Goal: Communication & Community: Answer question/provide support

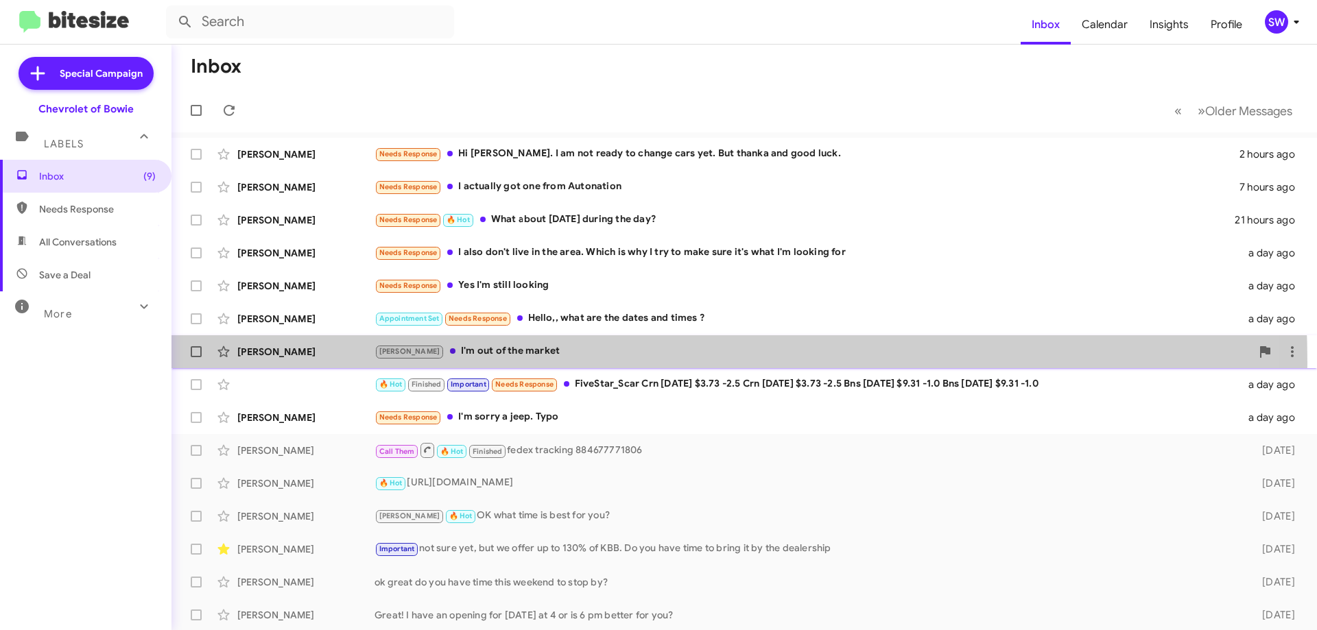
click at [508, 361] on div "[PERSON_NAME] [PERSON_NAME] I'm out of the market a day ago" at bounding box center [743, 351] width 1123 height 27
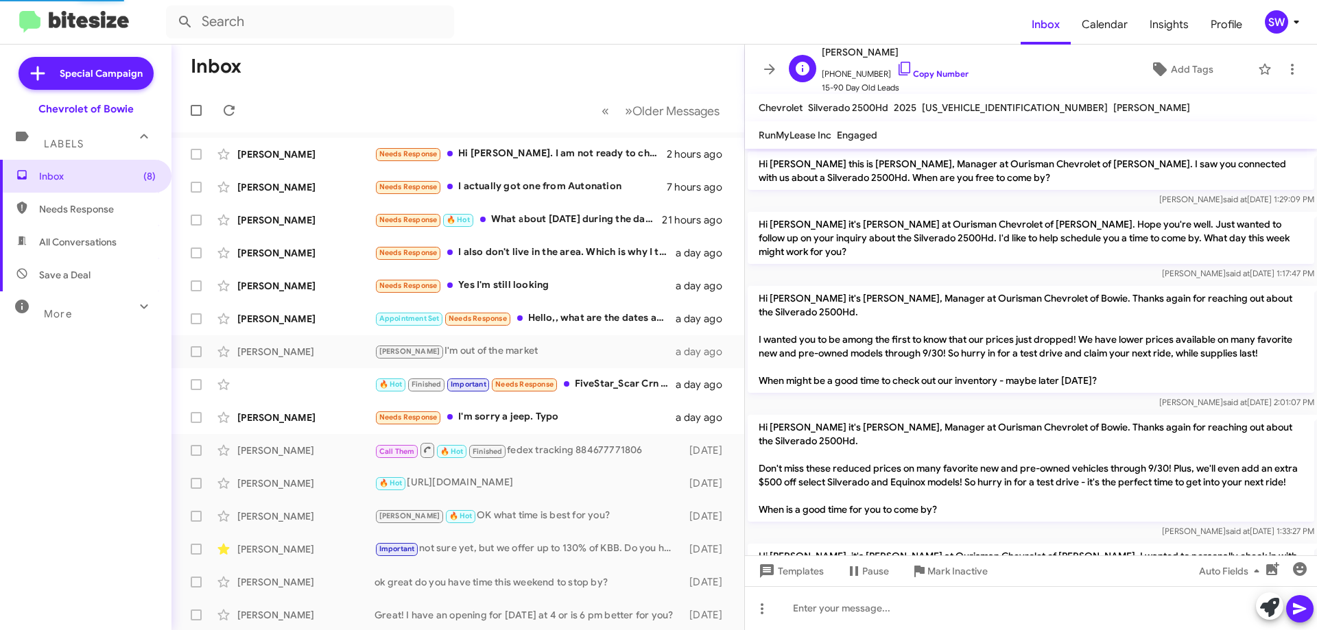
scroll to position [183, 0]
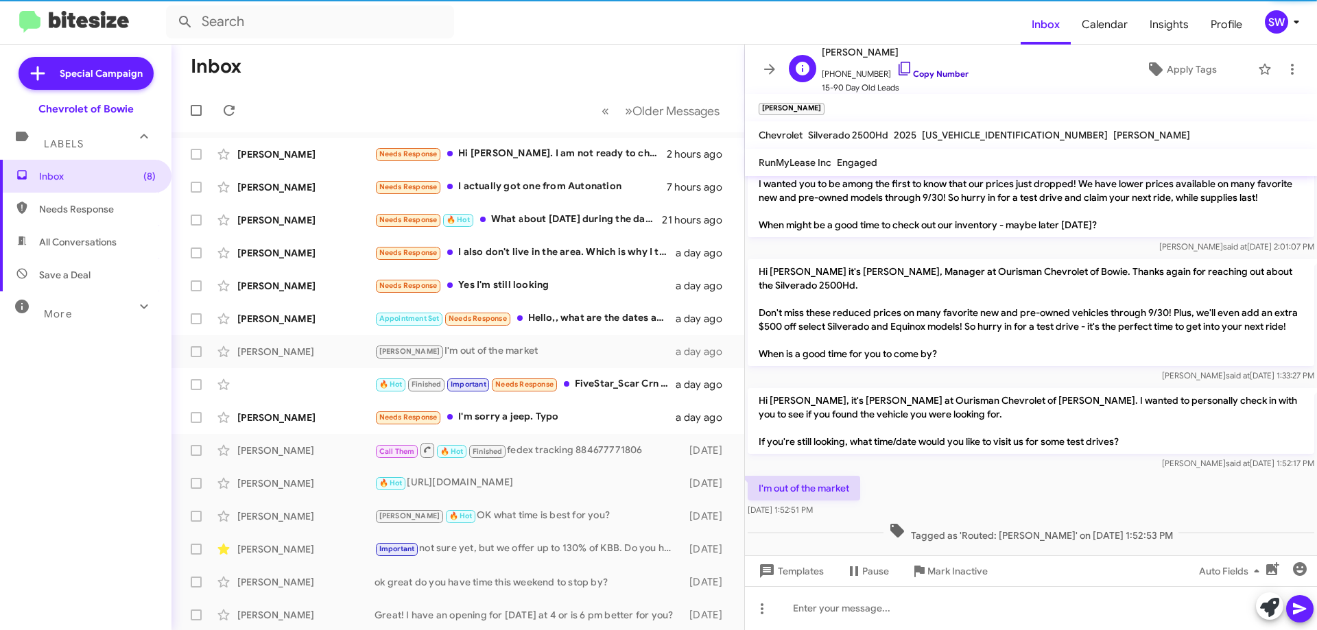
click at [896, 67] on icon at bounding box center [904, 68] width 16 height 16
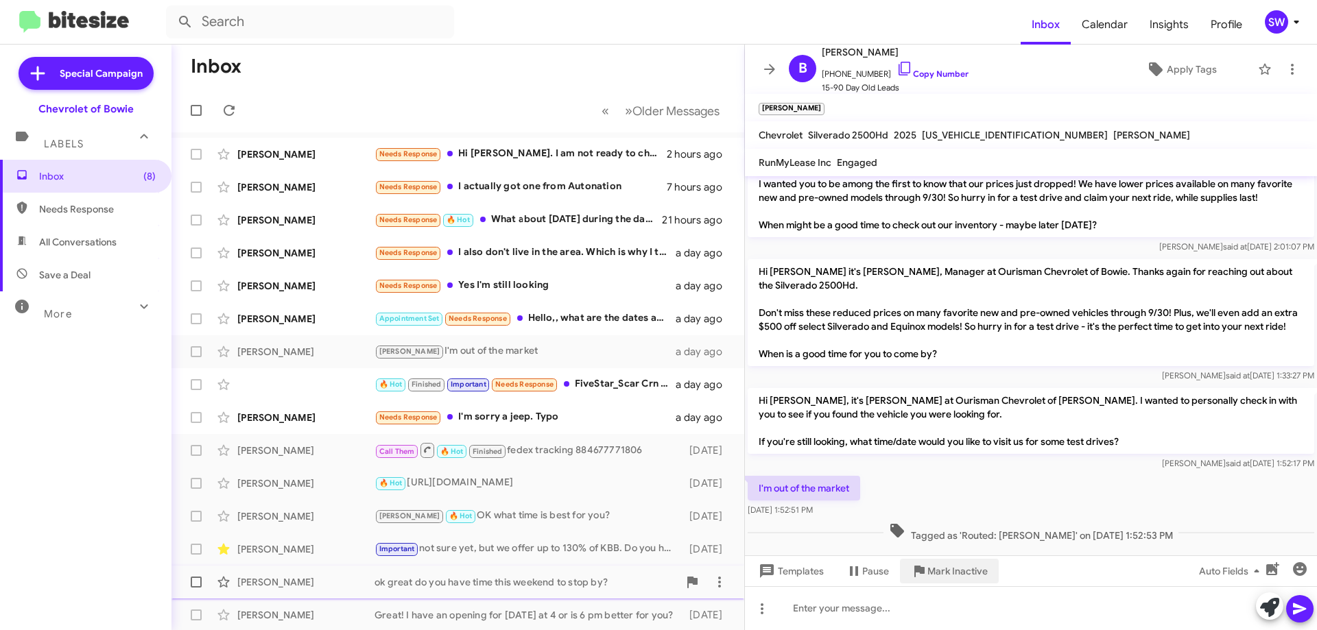
click at [948, 569] on span "Mark Inactive" at bounding box center [957, 571] width 60 height 25
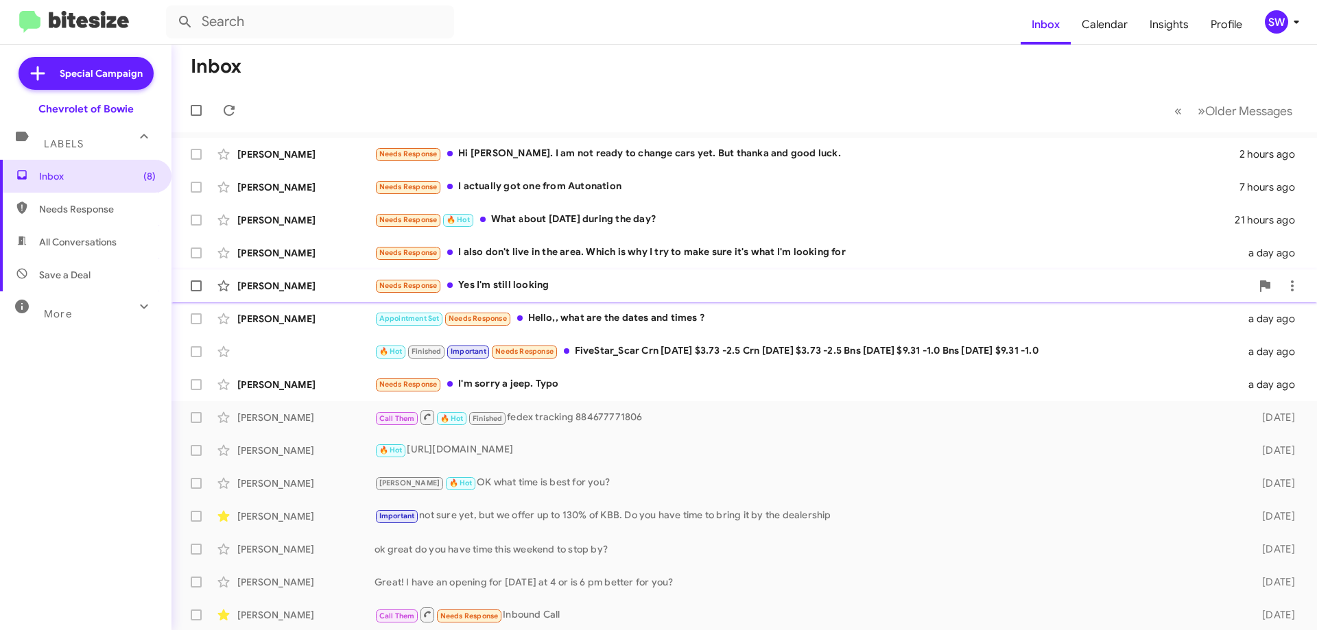
drag, startPoint x: 508, startPoint y: 286, endPoint x: 622, endPoint y: 283, distance: 114.6
click at [510, 285] on div "Needs Response Yes I'm still looking" at bounding box center [812, 286] width 877 height 16
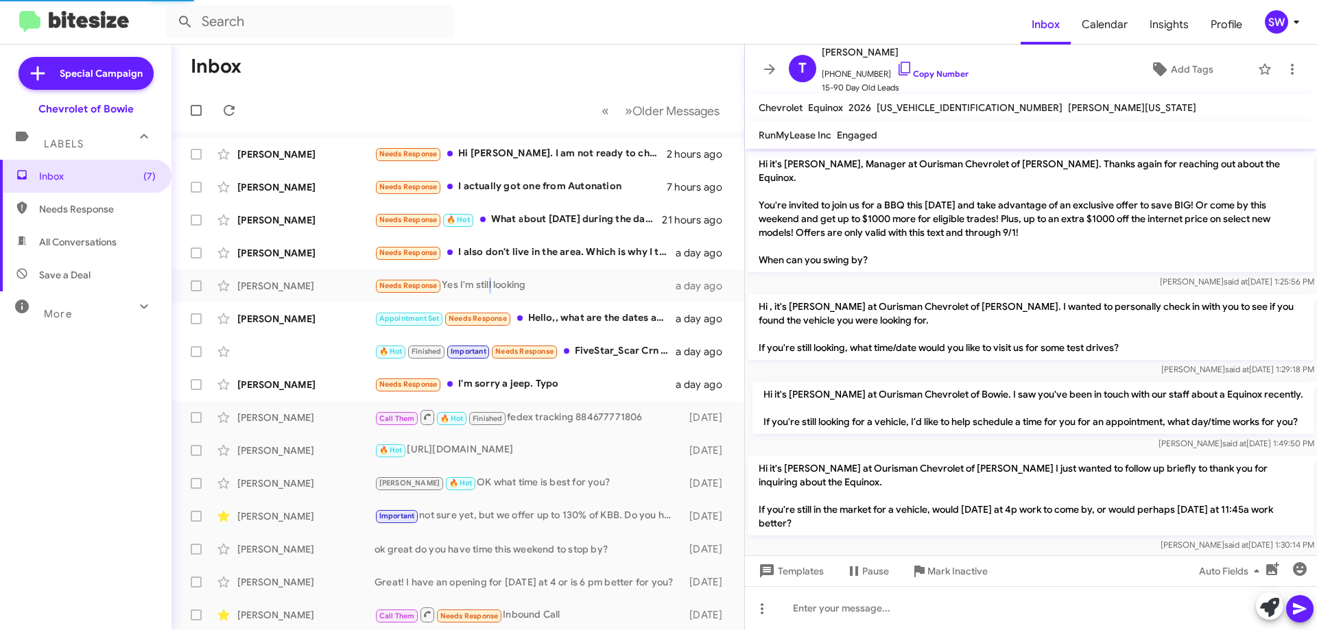
scroll to position [601, 0]
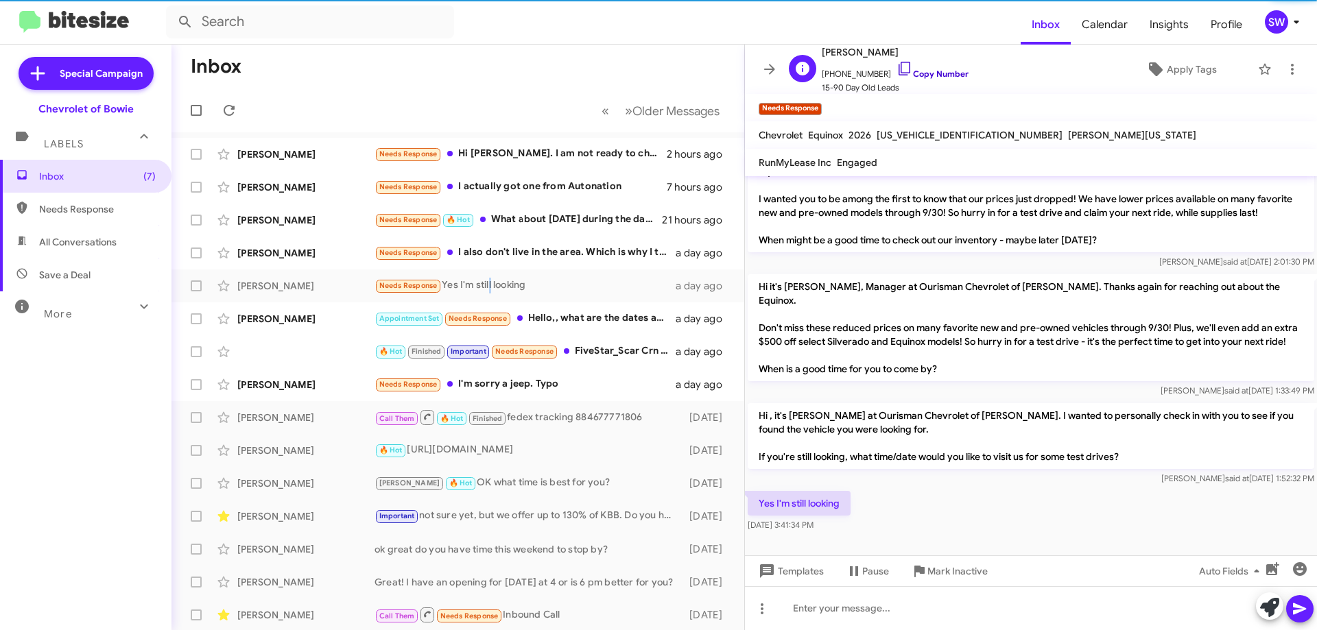
click at [896, 68] on icon at bounding box center [904, 68] width 16 height 16
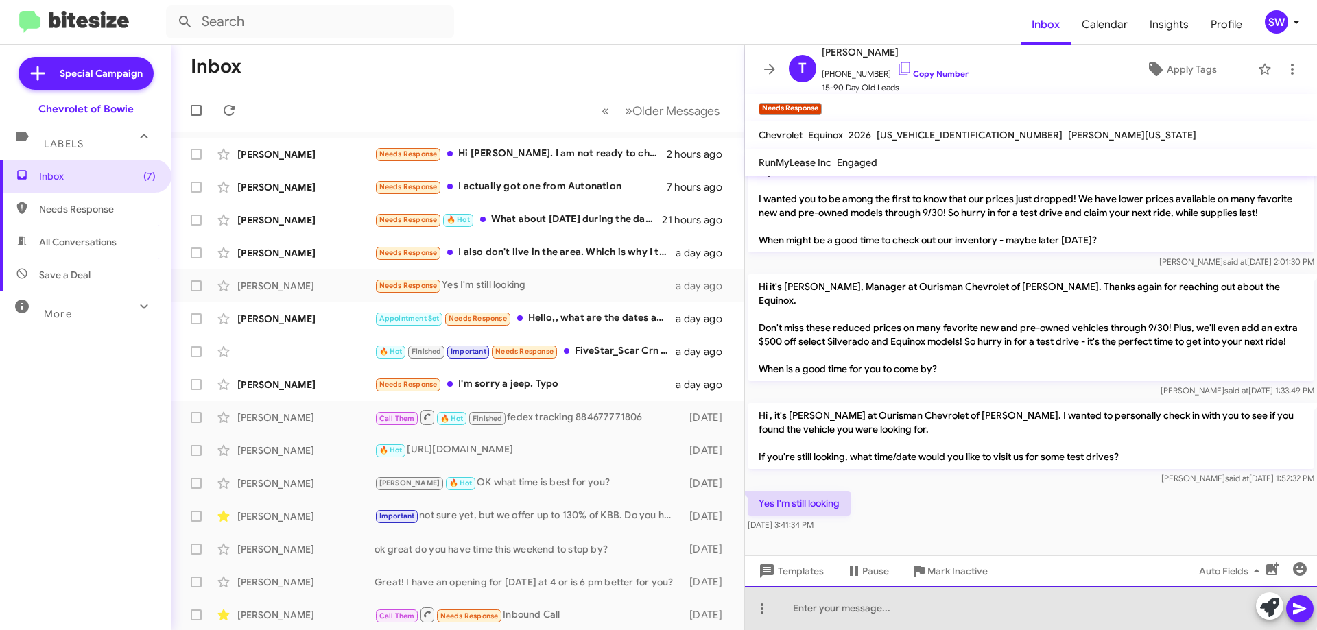
click at [849, 601] on div at bounding box center [1031, 608] width 572 height 44
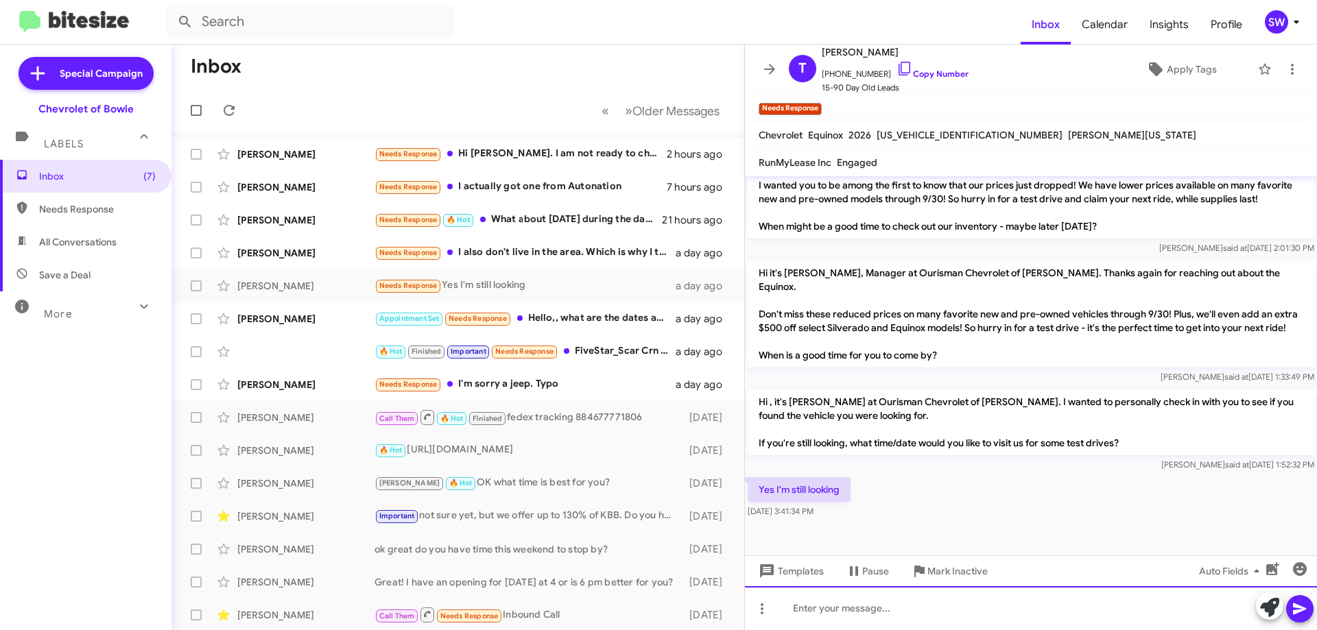
scroll to position [629, 0]
drag, startPoint x: 977, startPoint y: 606, endPoint x: 975, endPoint y: 628, distance: 22.7
click at [976, 612] on div "Hi Titi do you have time this weekend to atop by the dealerhip?" at bounding box center [1031, 608] width 572 height 44
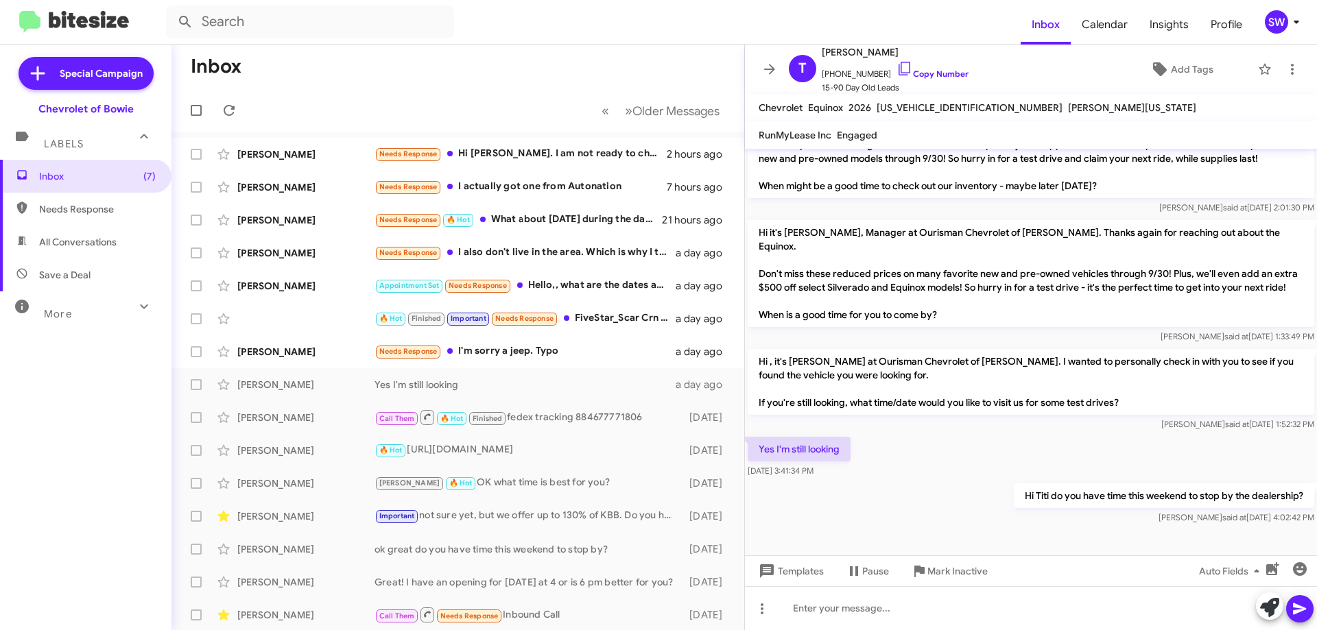
scroll to position [652, 0]
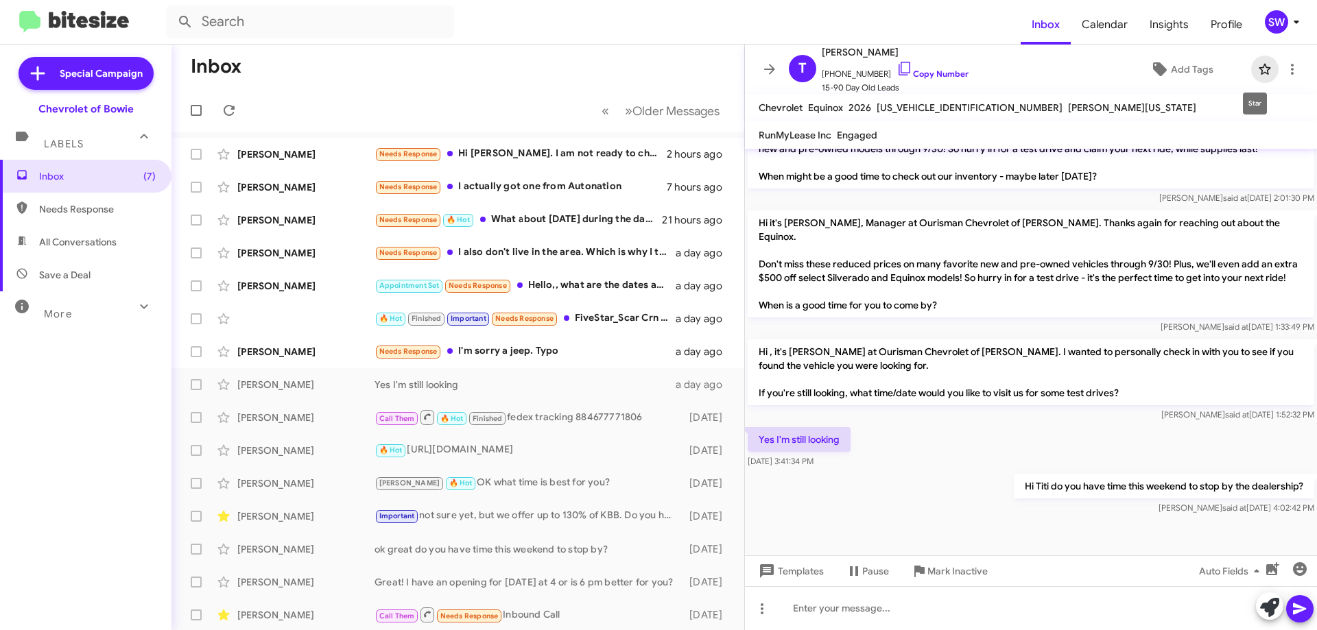
click at [1256, 69] on icon at bounding box center [1264, 69] width 16 height 16
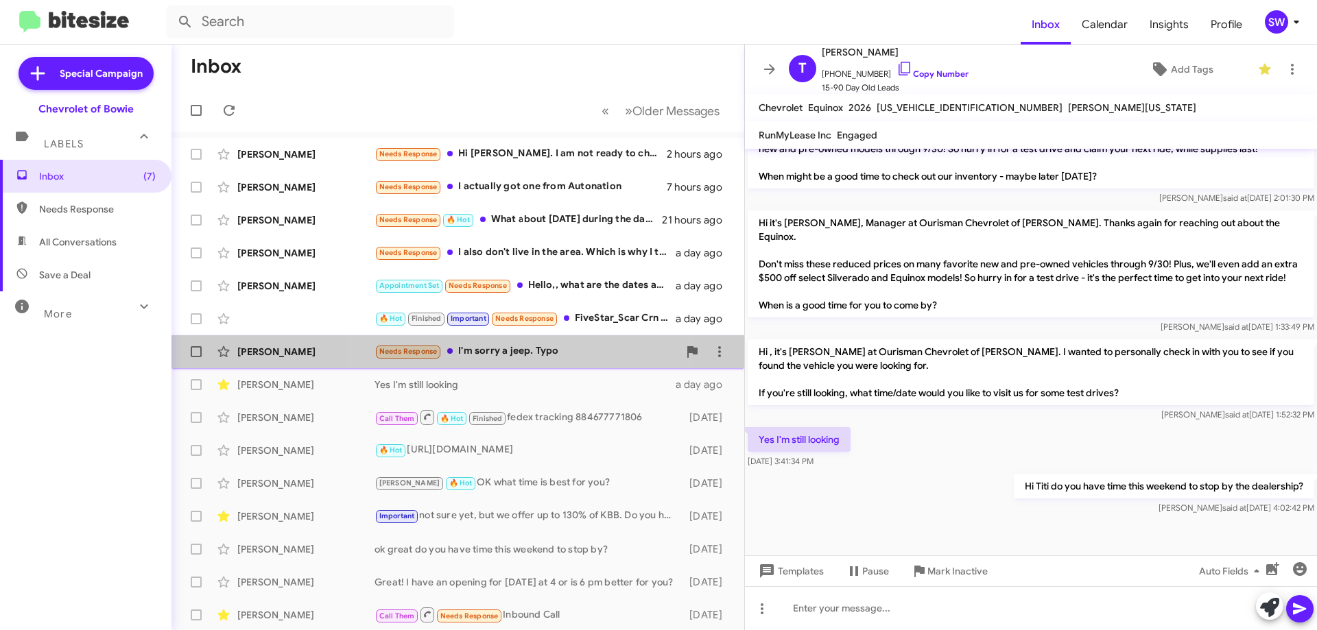
drag, startPoint x: 499, startPoint y: 346, endPoint x: 557, endPoint y: 346, distance: 57.6
click at [501, 346] on div "Needs Response I'm sorry a jeep. Typo" at bounding box center [526, 352] width 304 height 16
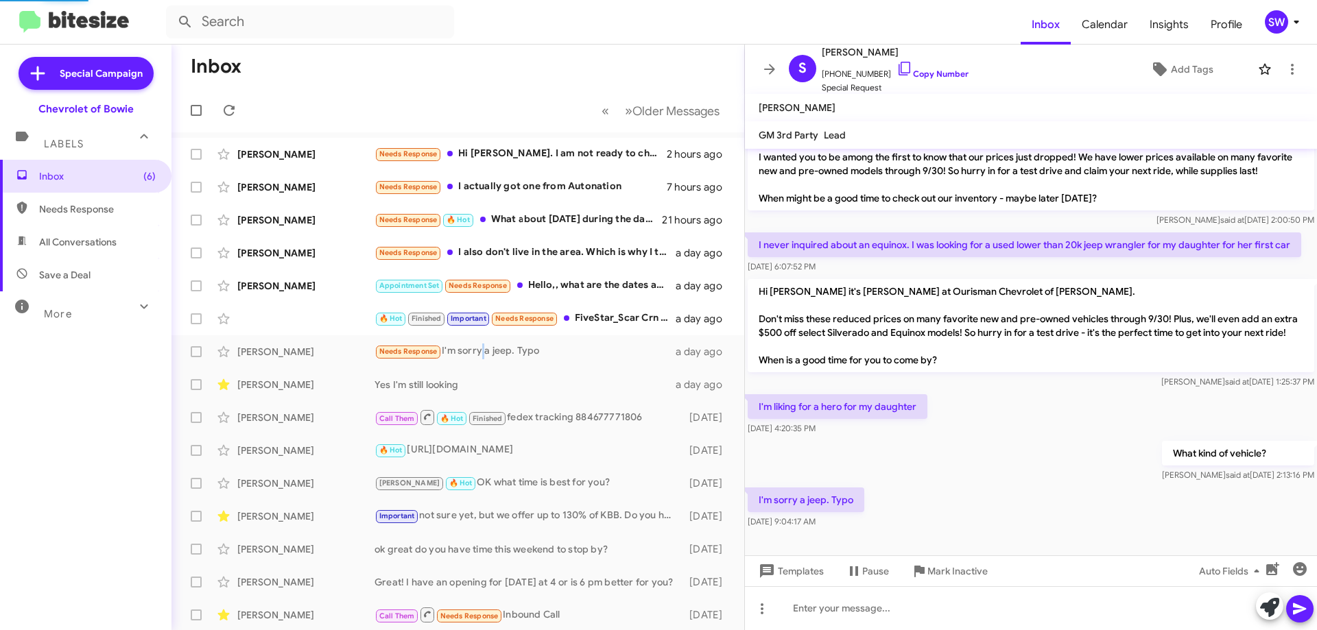
scroll to position [150, 0]
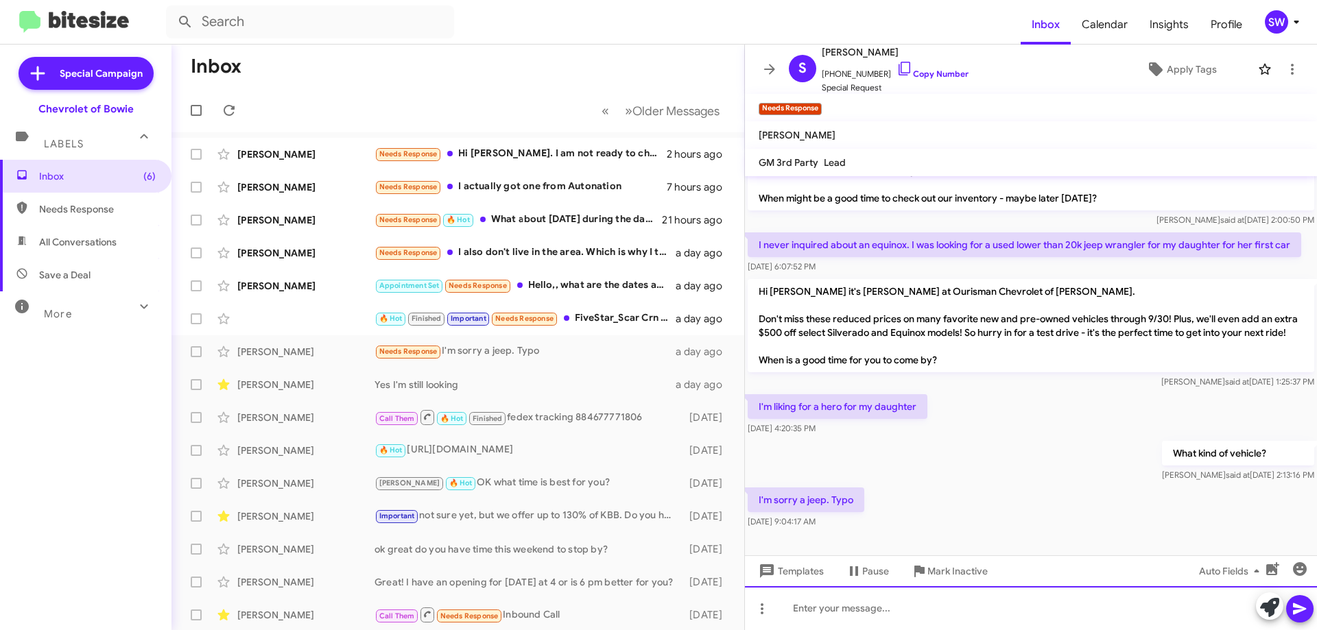
click at [827, 604] on div at bounding box center [1031, 608] width 572 height 44
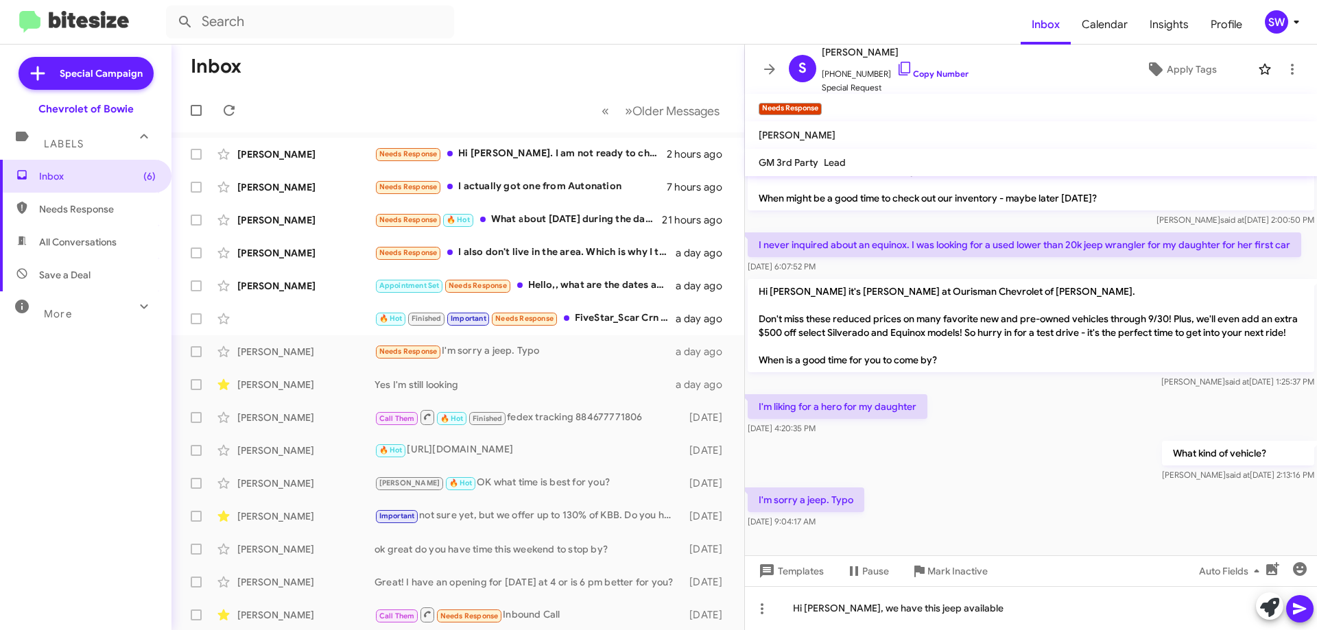
click at [1298, 612] on icon at bounding box center [1299, 610] width 13 height 12
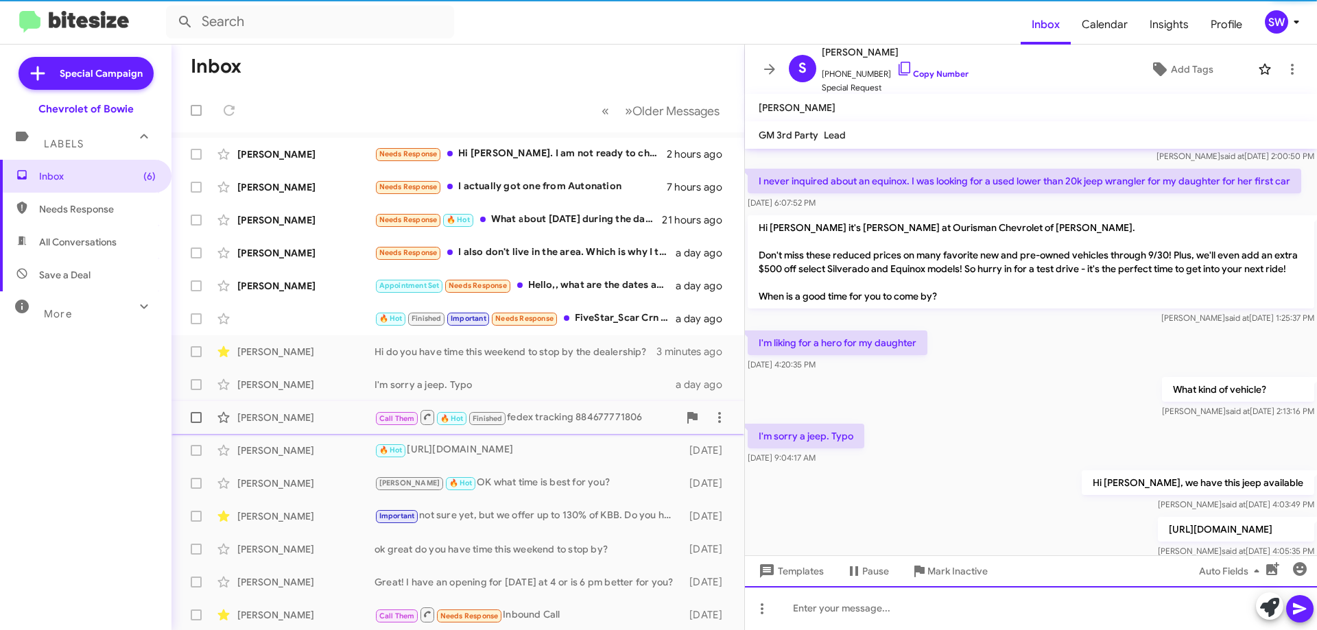
scroll to position [0, 0]
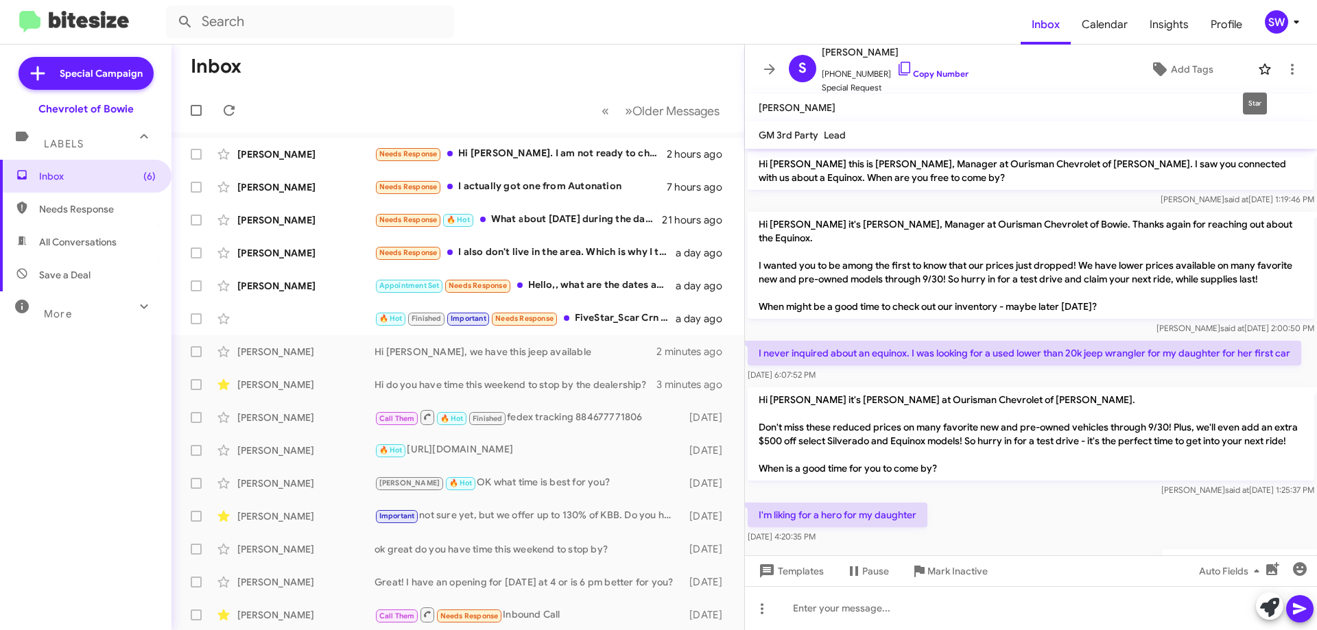
click at [1256, 69] on icon at bounding box center [1264, 69] width 16 height 16
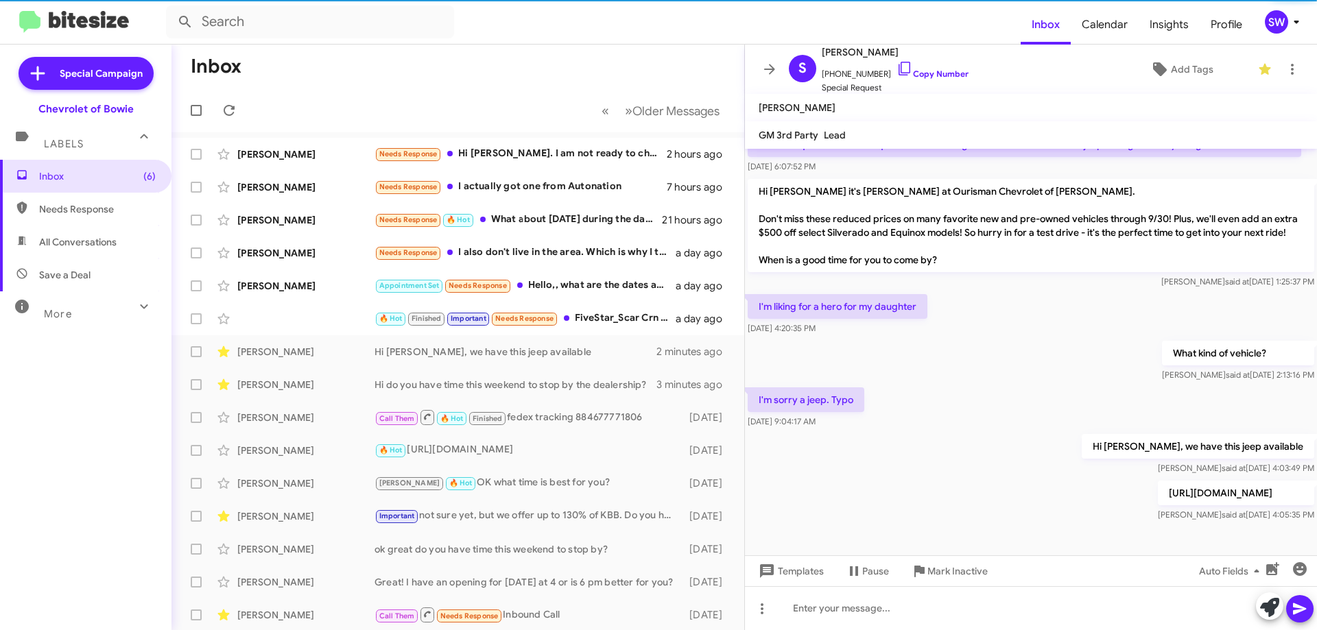
scroll to position [222, 0]
click at [576, 284] on div "Appointment Set Needs Response Hello,, what are the dates and times ?" at bounding box center [526, 286] width 304 height 16
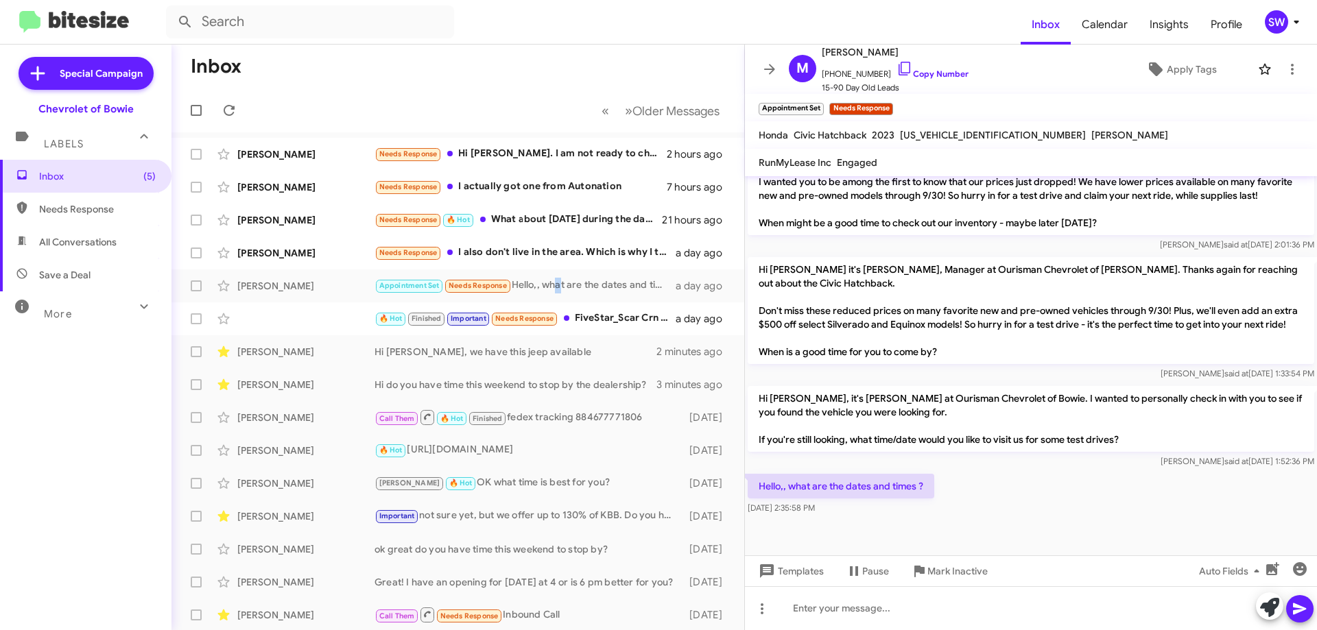
scroll to position [644, 0]
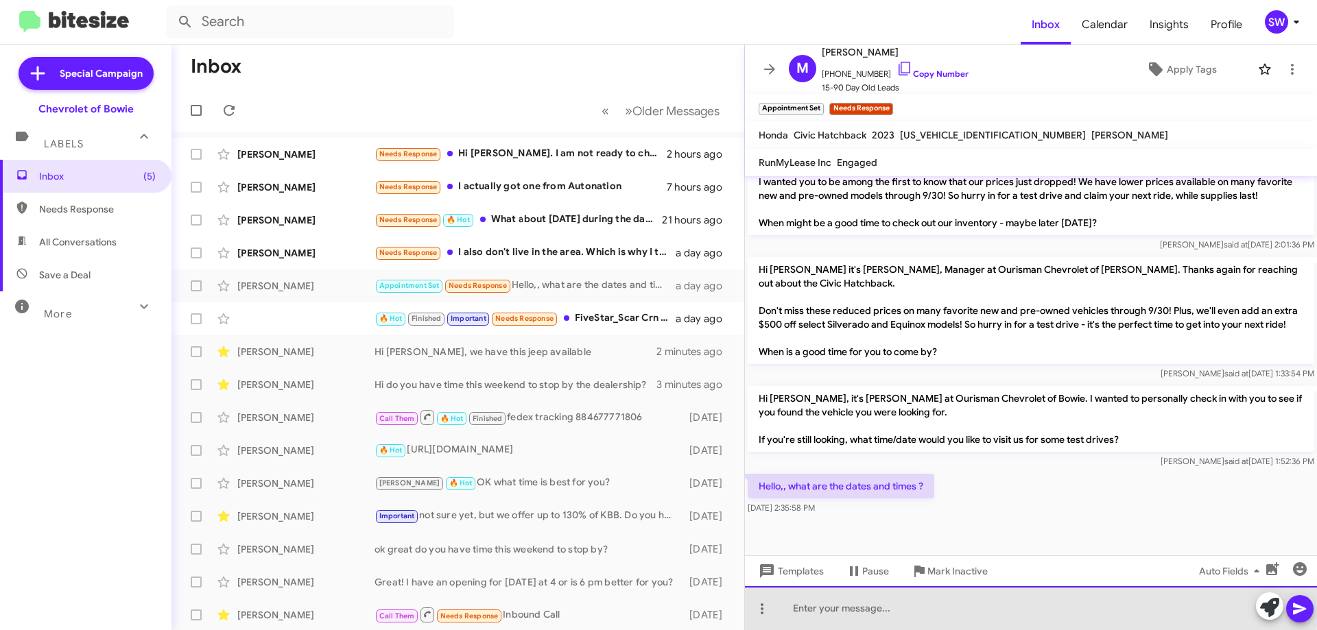
click at [850, 601] on div at bounding box center [1031, 608] width 572 height 44
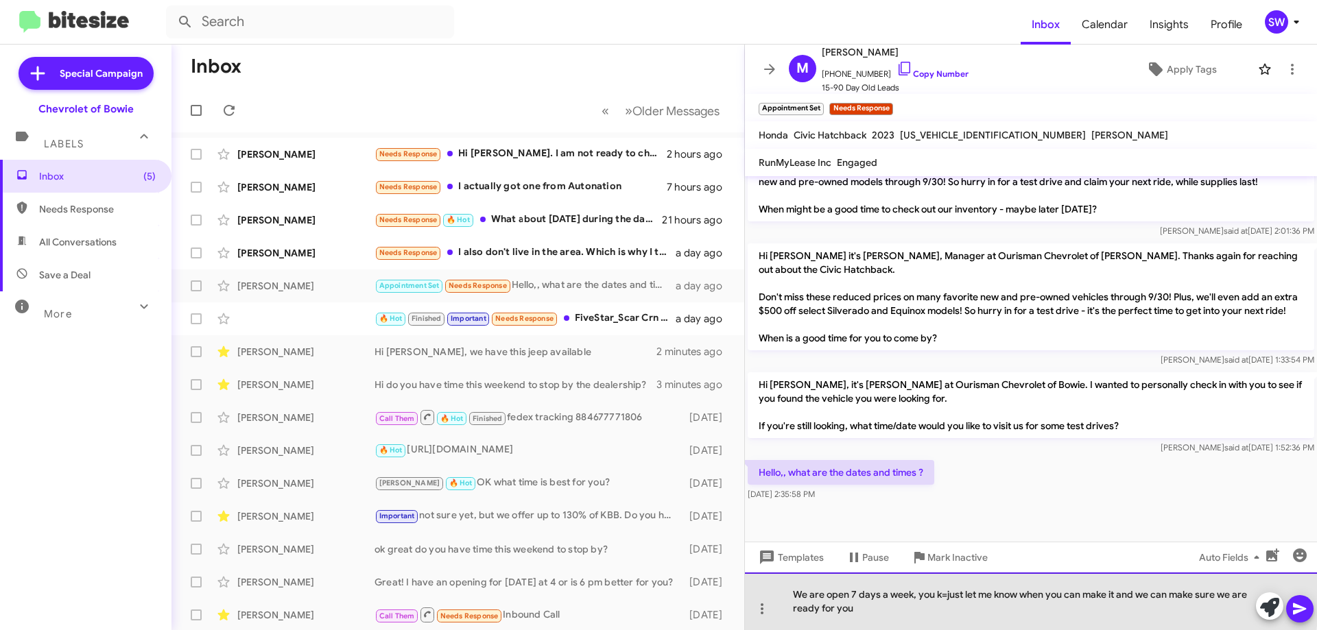
drag, startPoint x: 946, startPoint y: 595, endPoint x: 948, endPoint y: 630, distance: 34.4
click at [946, 596] on div "We are open 7 days a week, you k=just let me know when you can make it and we c…" at bounding box center [1031, 602] width 572 height 58
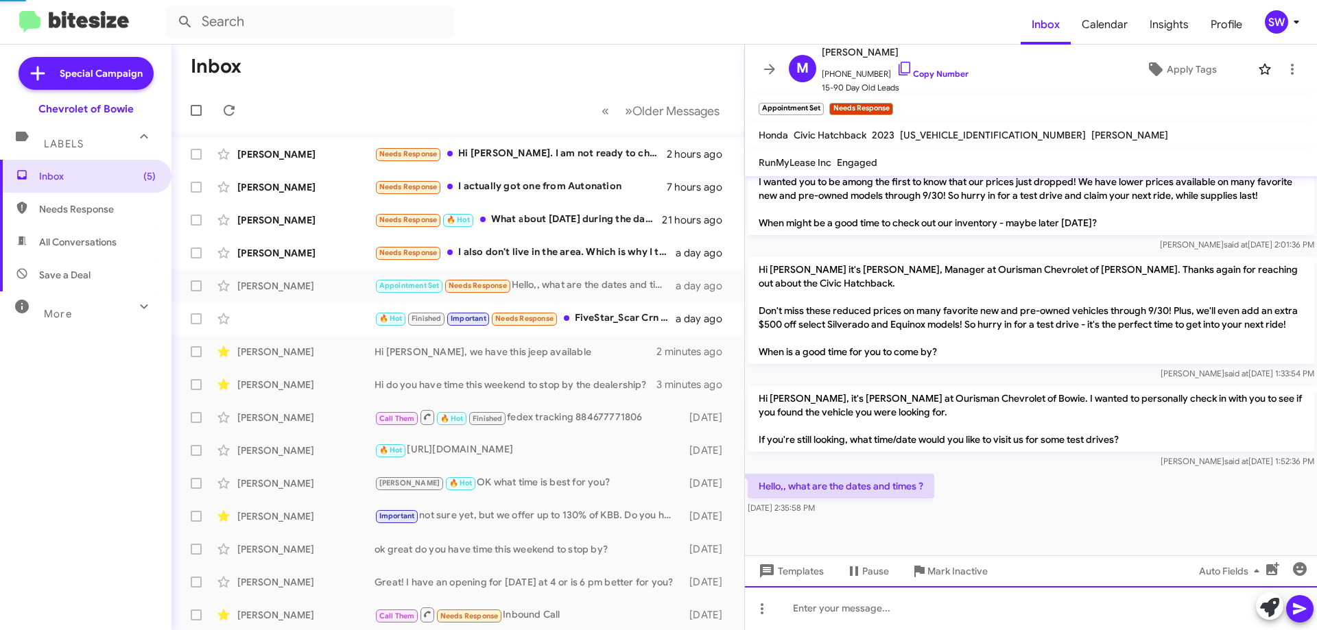
scroll to position [0, 0]
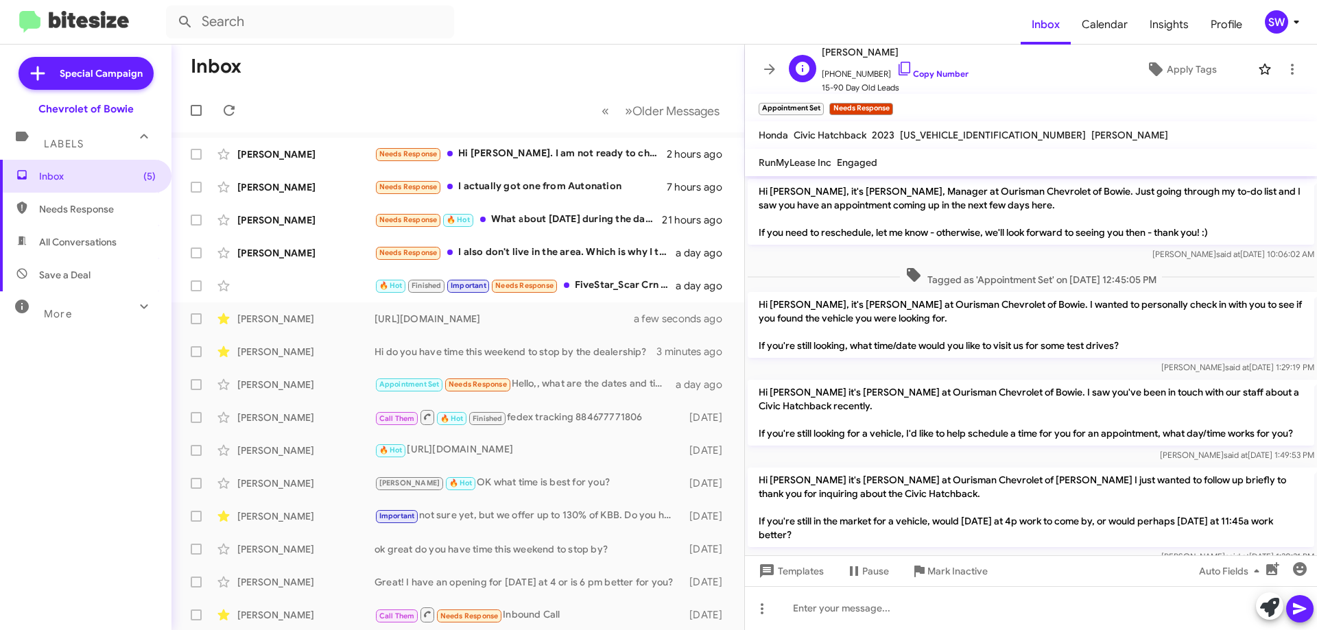
drag, startPoint x: 896, startPoint y: 67, endPoint x: 914, endPoint y: 85, distance: 25.7
click at [896, 69] on icon at bounding box center [904, 68] width 16 height 16
drag, startPoint x: 1253, startPoint y: 68, endPoint x: 1237, endPoint y: 84, distance: 22.8
click at [1259, 68] on icon at bounding box center [1265, 69] width 12 height 11
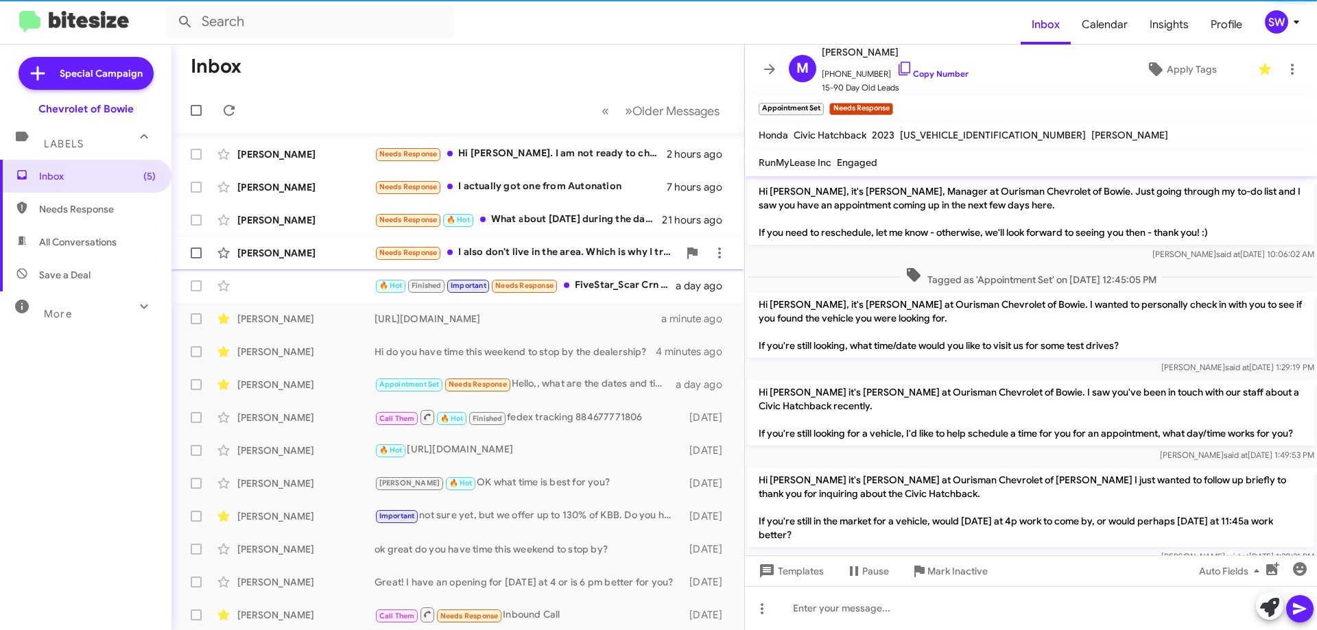
click at [556, 252] on div "Needs Response I also don't live in the area. Which is why I try to make sure i…" at bounding box center [526, 253] width 304 height 16
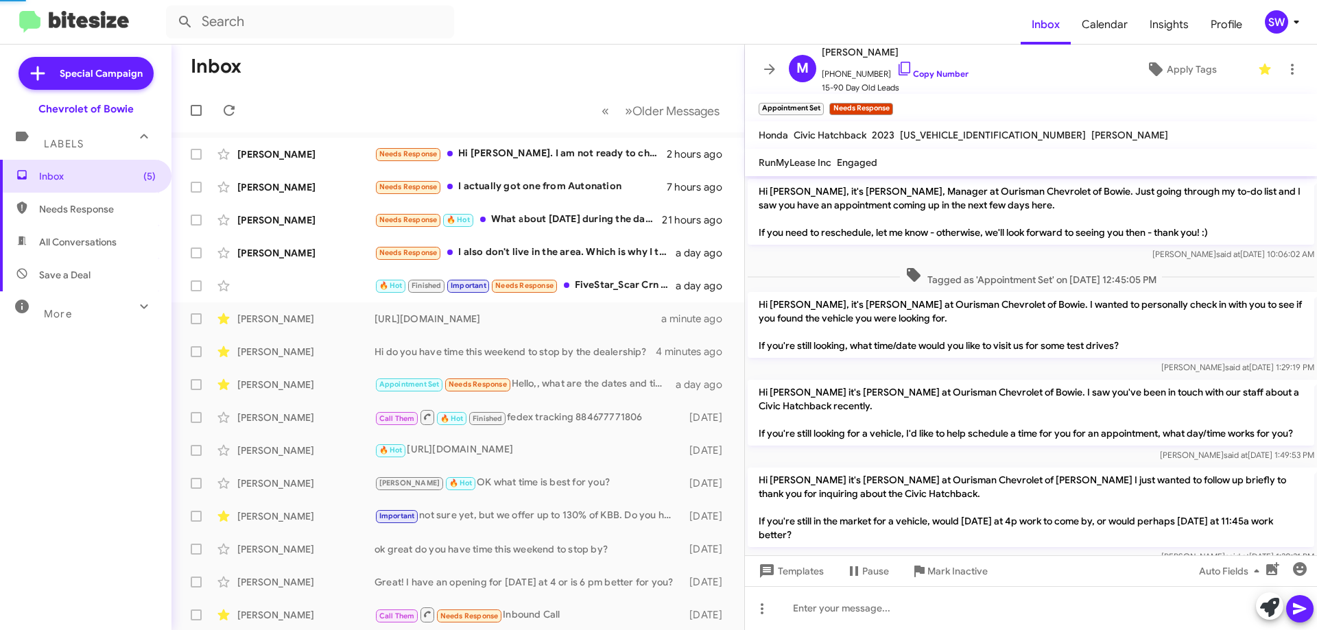
scroll to position [861, 0]
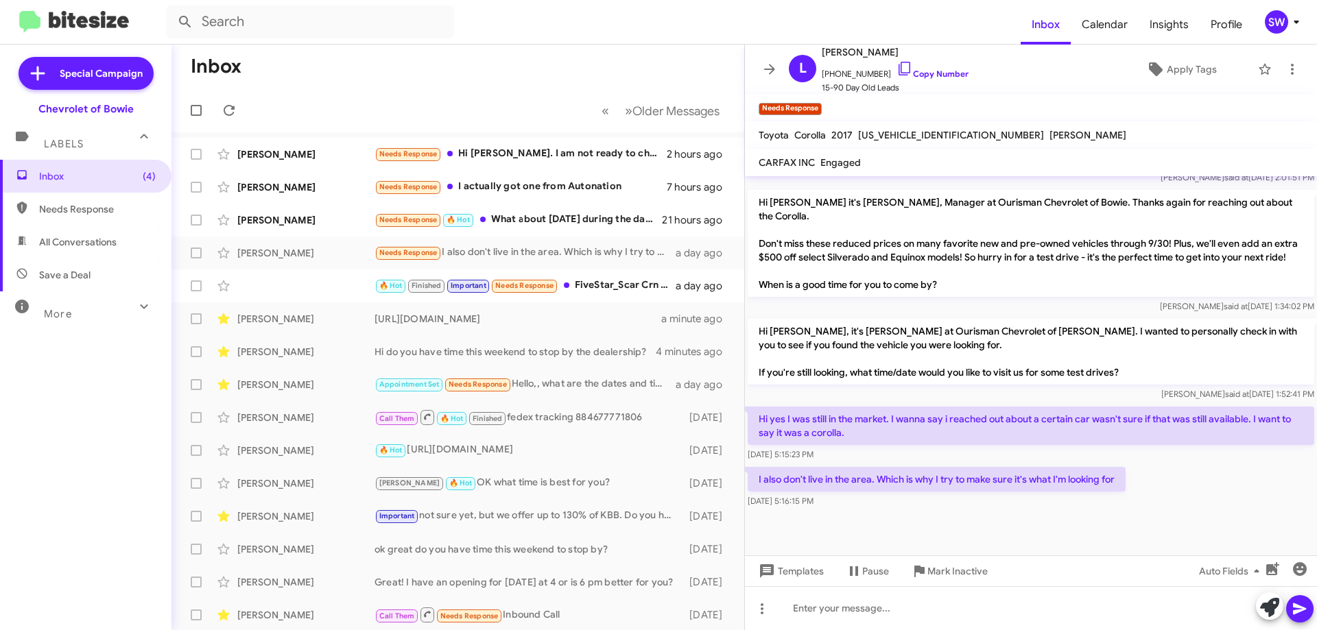
drag, startPoint x: 893, startPoint y: 67, endPoint x: 1034, endPoint y: 110, distance: 147.1
click at [896, 67] on icon at bounding box center [904, 68] width 16 height 16
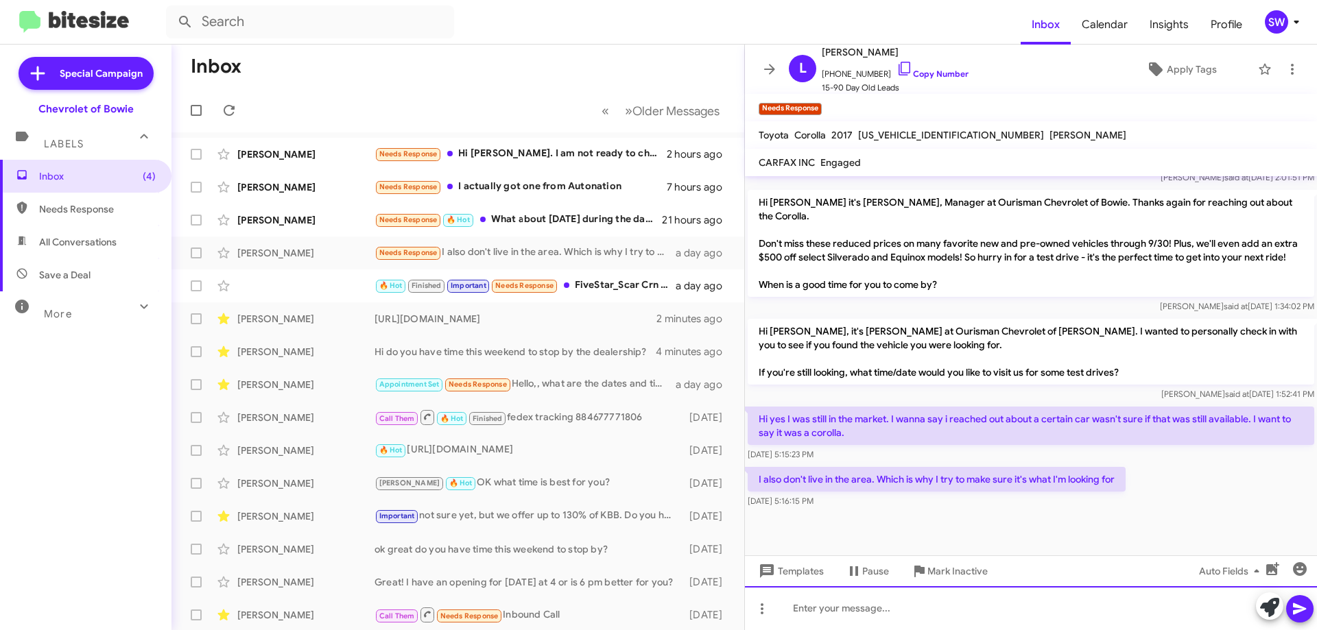
drag, startPoint x: 847, startPoint y: 615, endPoint x: 850, endPoint y: 608, distance: 8.0
click at [847, 615] on div at bounding box center [1031, 608] width 572 height 44
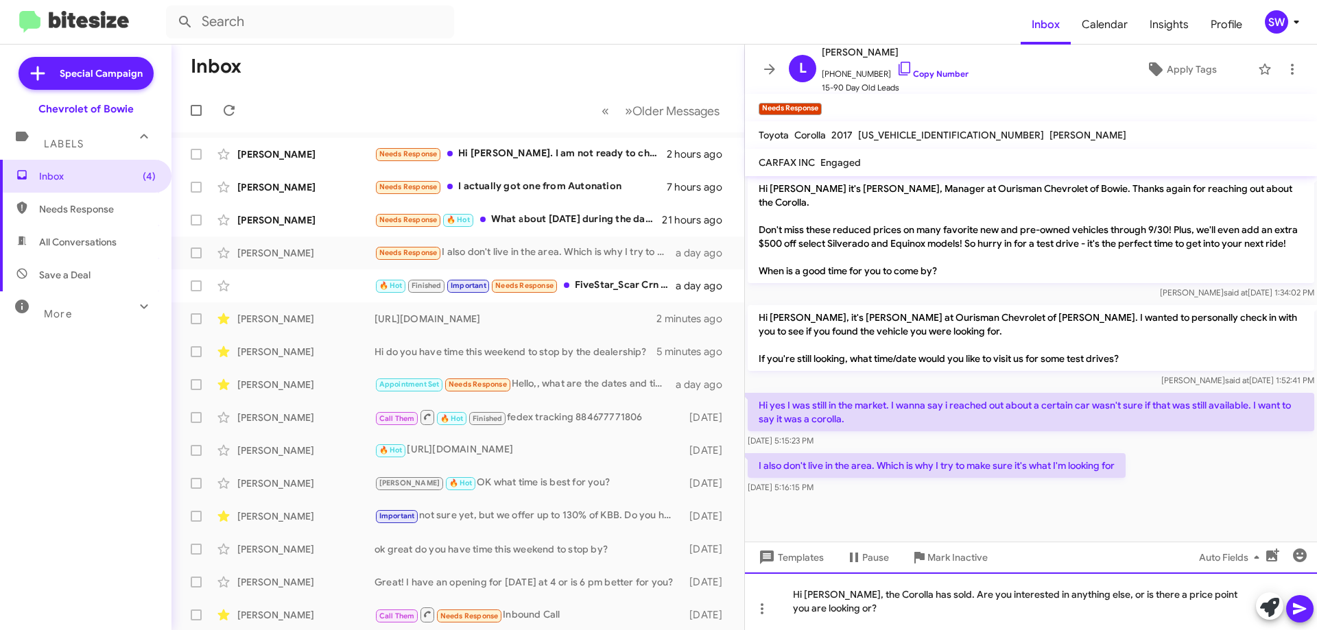
drag, startPoint x: 829, startPoint y: 605, endPoint x: 837, endPoint y: 617, distance: 14.8
click at [831, 607] on div "Hi [PERSON_NAME], the Corolla has sold. Are you interested in anything else, or…" at bounding box center [1031, 602] width 572 height 58
click at [1293, 604] on icon at bounding box center [1299, 609] width 16 height 16
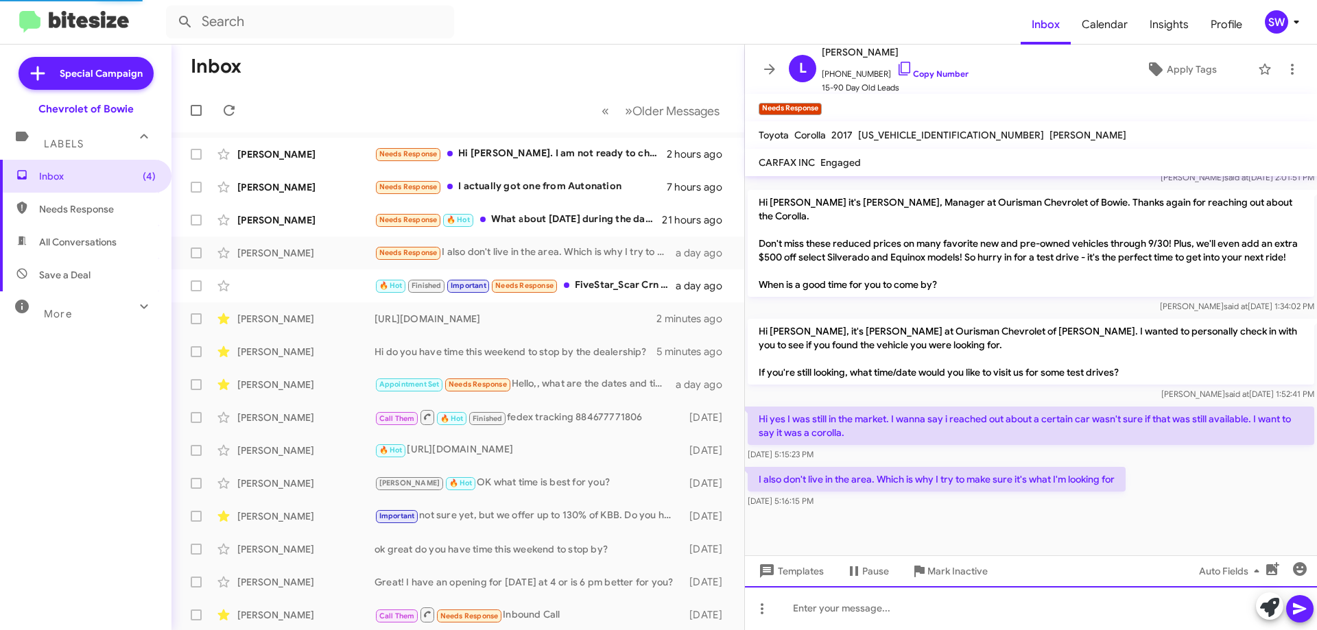
scroll to position [0, 0]
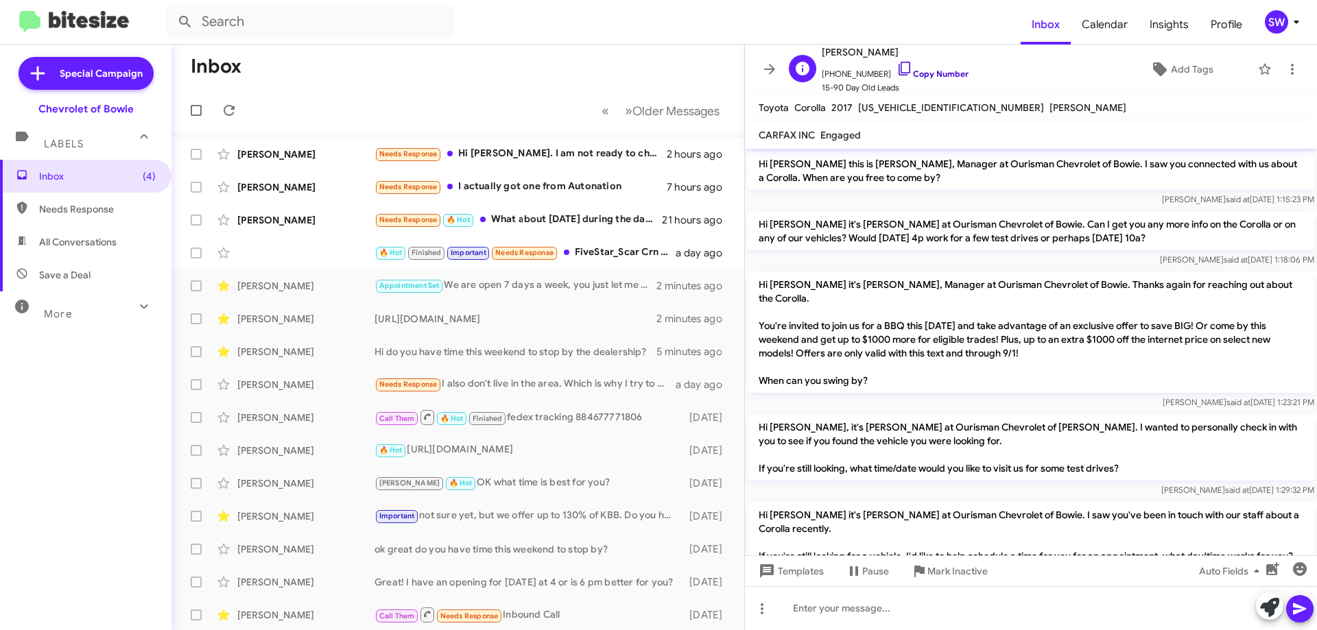
click at [896, 64] on icon at bounding box center [904, 68] width 16 height 16
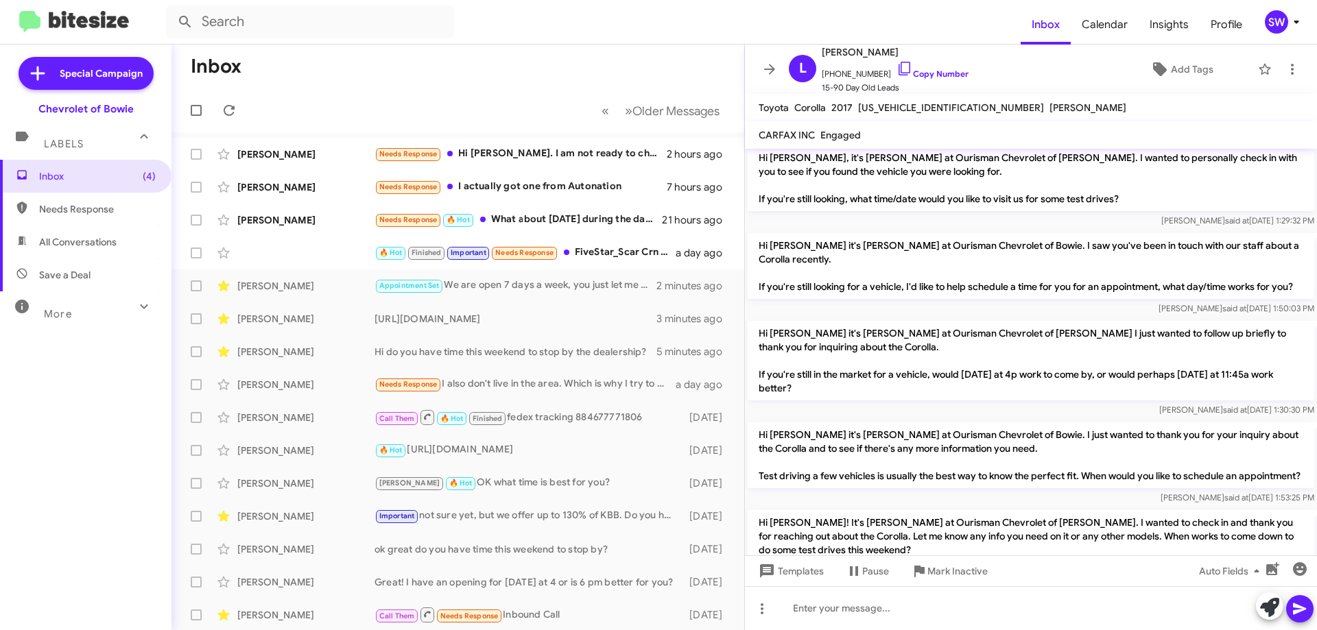
scroll to position [480, 0]
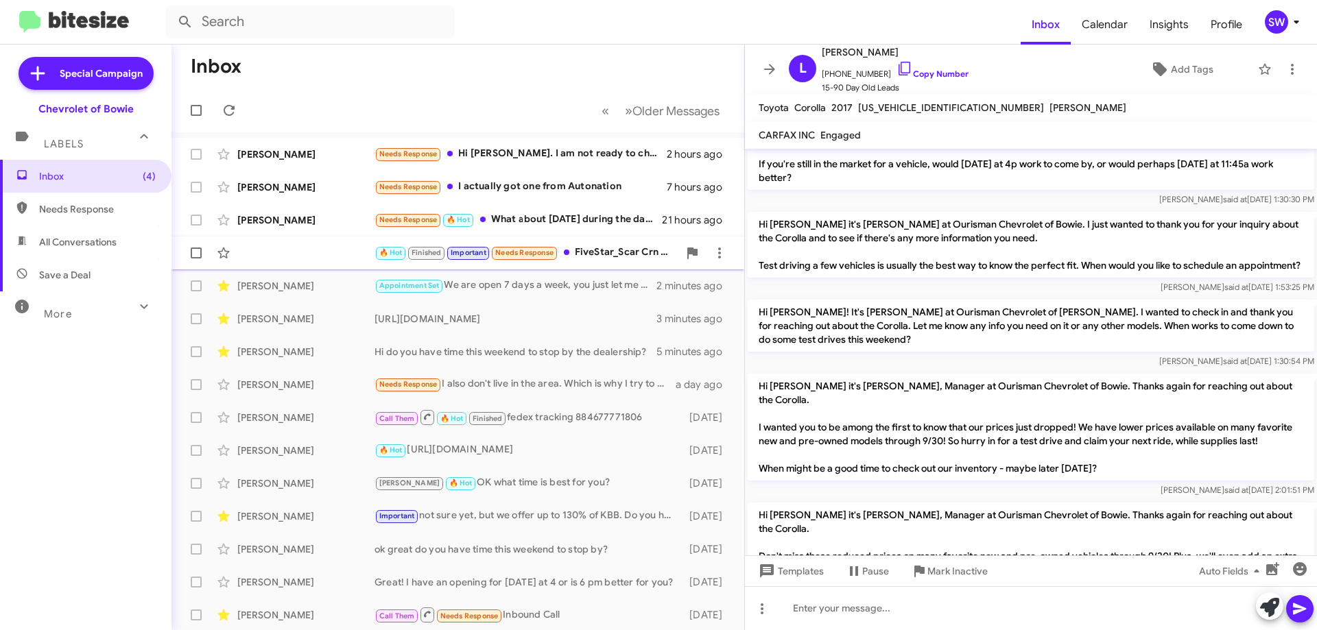
drag, startPoint x: 546, startPoint y: 209, endPoint x: 638, endPoint y: 237, distance: 96.1
click at [547, 209] on div "[PERSON_NAME] Needs Response 🔥 Hot What about [DATE] during the day? 21 hours a…" at bounding box center [457, 219] width 551 height 27
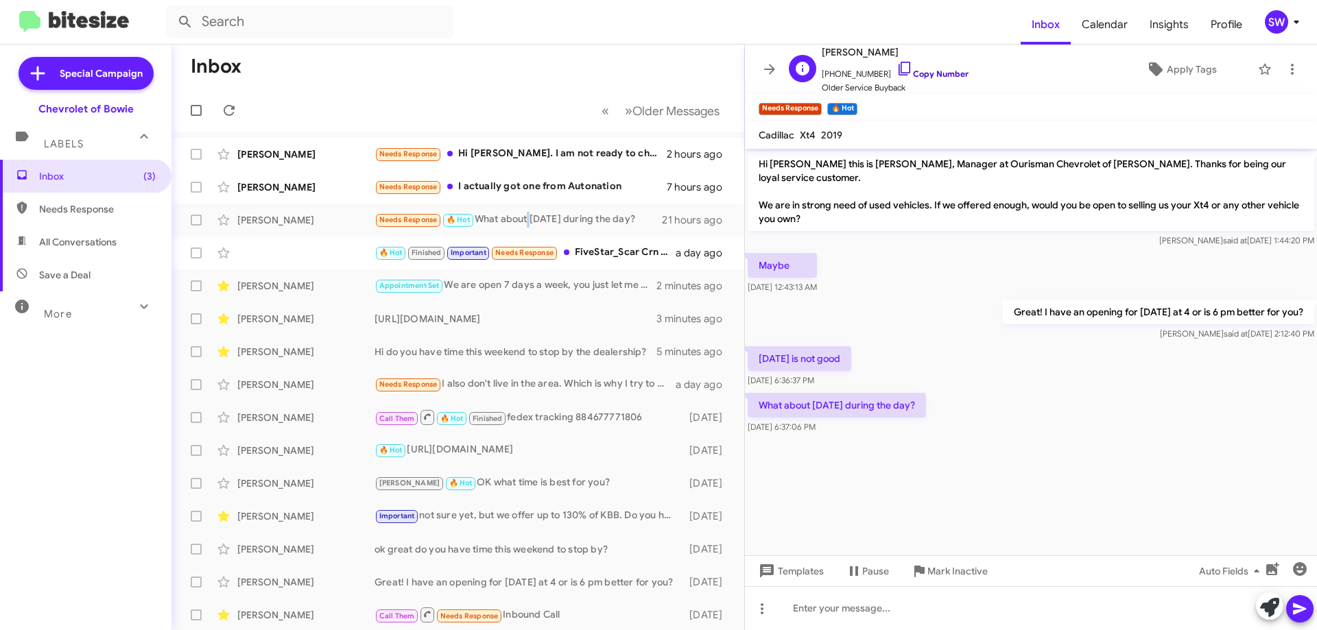
drag, startPoint x: 891, startPoint y: 65, endPoint x: 1018, endPoint y: 106, distance: 133.4
click at [896, 66] on icon at bounding box center [904, 68] width 16 height 16
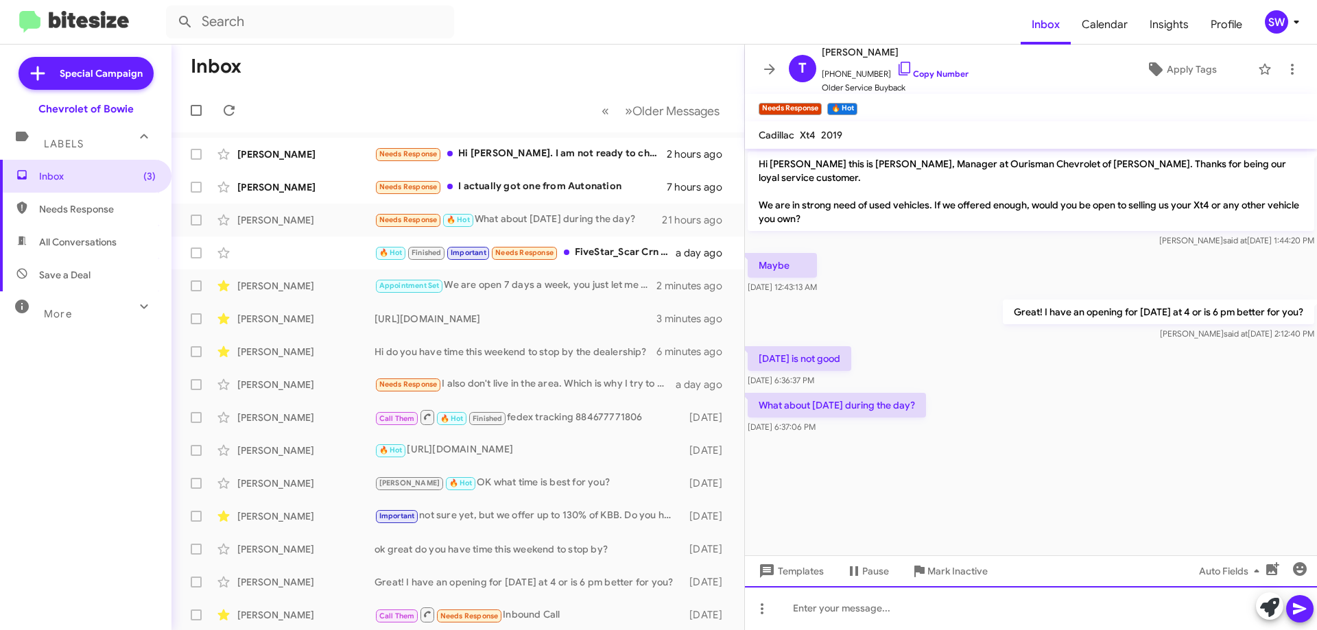
click at [845, 616] on div at bounding box center [1031, 608] width 572 height 44
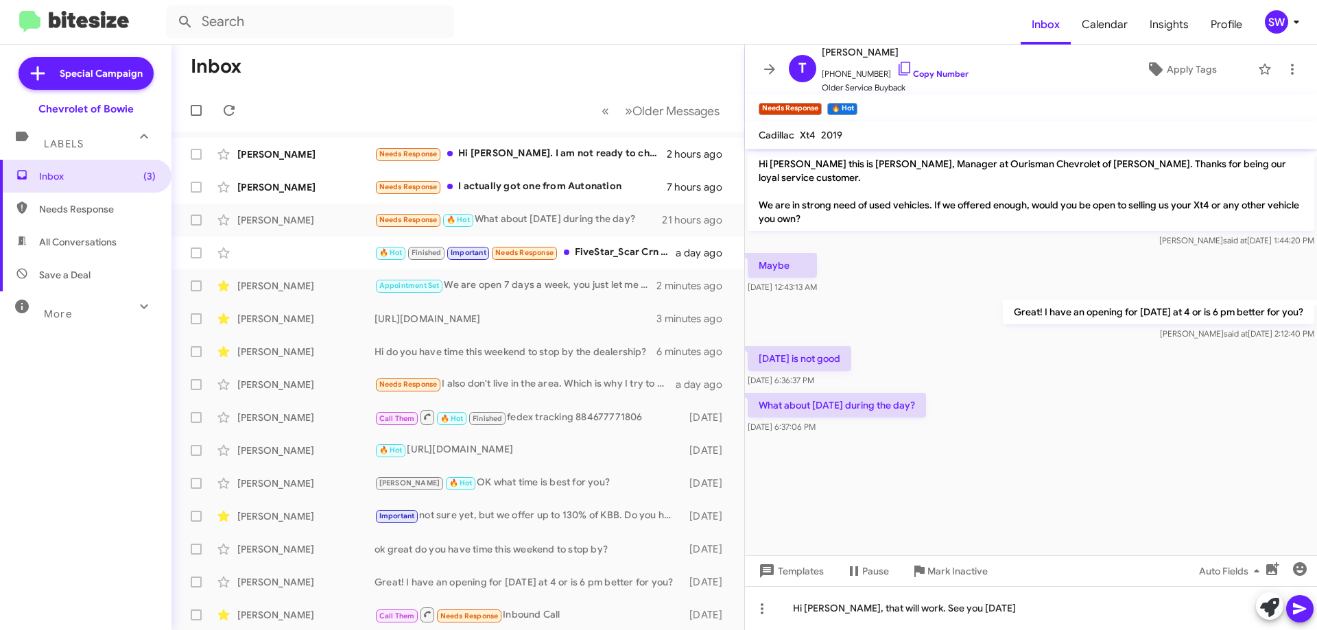
click at [1300, 604] on icon at bounding box center [1299, 609] width 16 height 16
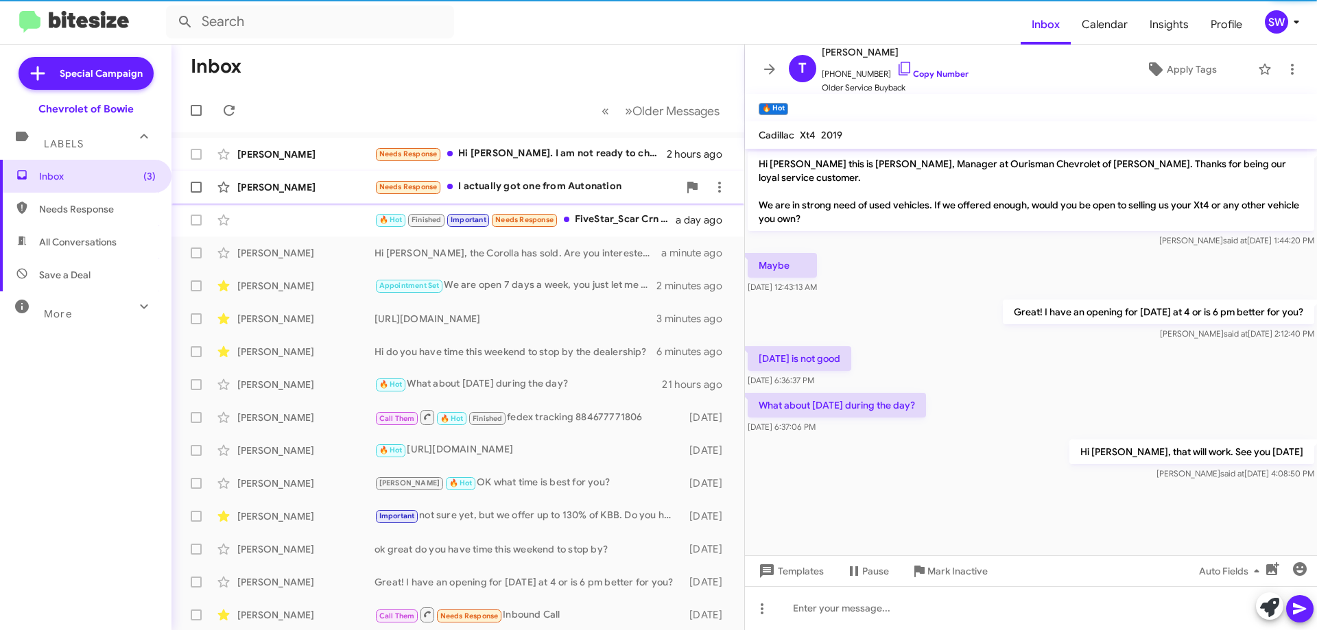
drag, startPoint x: 490, startPoint y: 184, endPoint x: 563, endPoint y: 182, distance: 73.4
click at [499, 182] on div "Needs Response I actually got one from Autonation" at bounding box center [526, 187] width 304 height 16
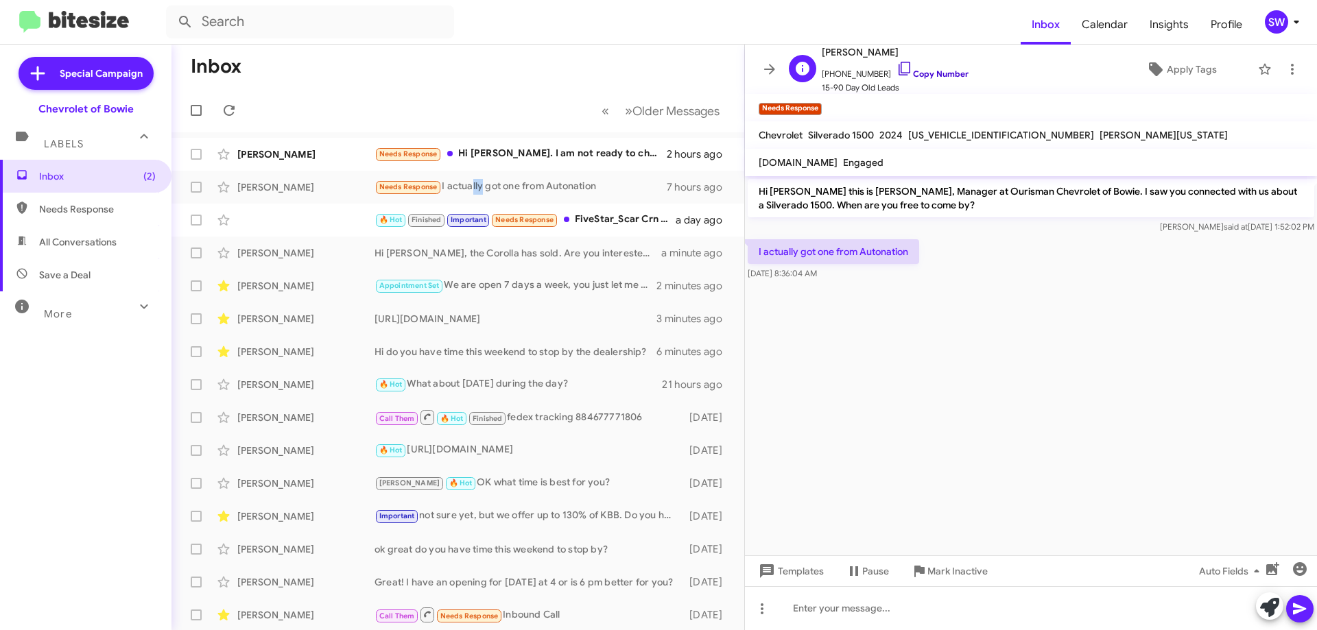
drag, startPoint x: 889, startPoint y: 69, endPoint x: 932, endPoint y: 107, distance: 57.8
click at [896, 69] on icon at bounding box center [904, 68] width 16 height 16
click at [946, 564] on span "Mark Inactive" at bounding box center [957, 571] width 60 height 25
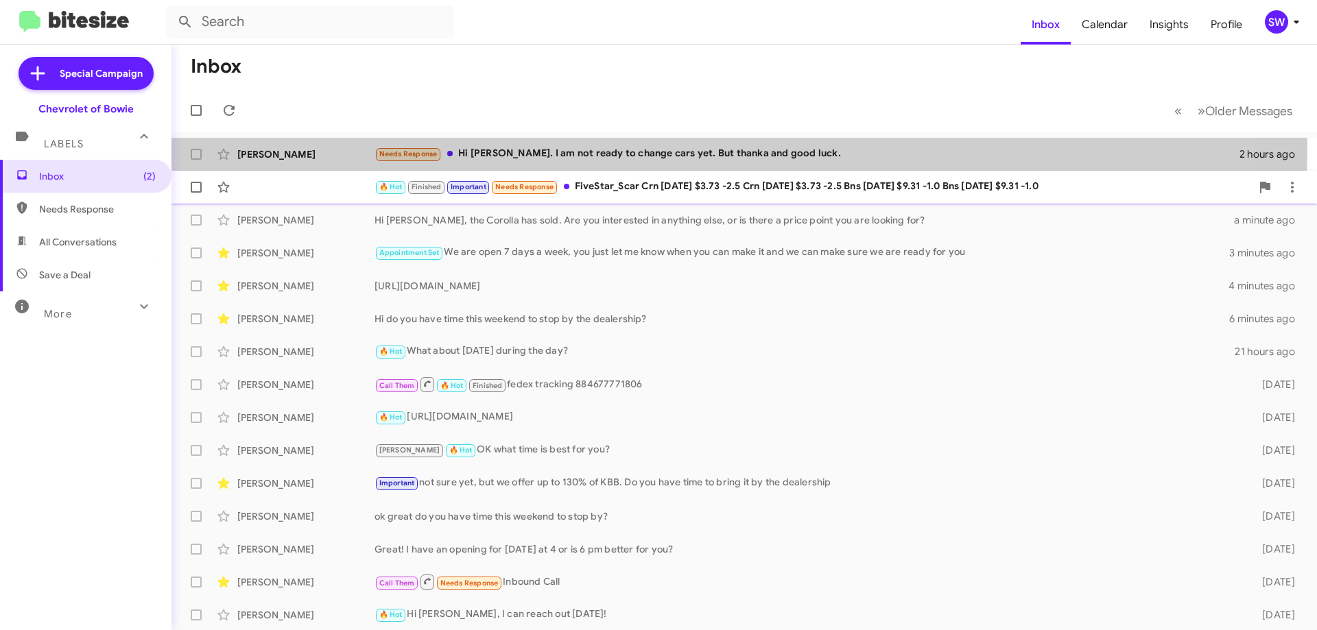
drag, startPoint x: 584, startPoint y: 145, endPoint x: 637, endPoint y: 171, distance: 59.5
click at [584, 145] on div "[PERSON_NAME] Needs Response Hi [PERSON_NAME]. I am not ready to change cars ye…" at bounding box center [743, 154] width 1123 height 27
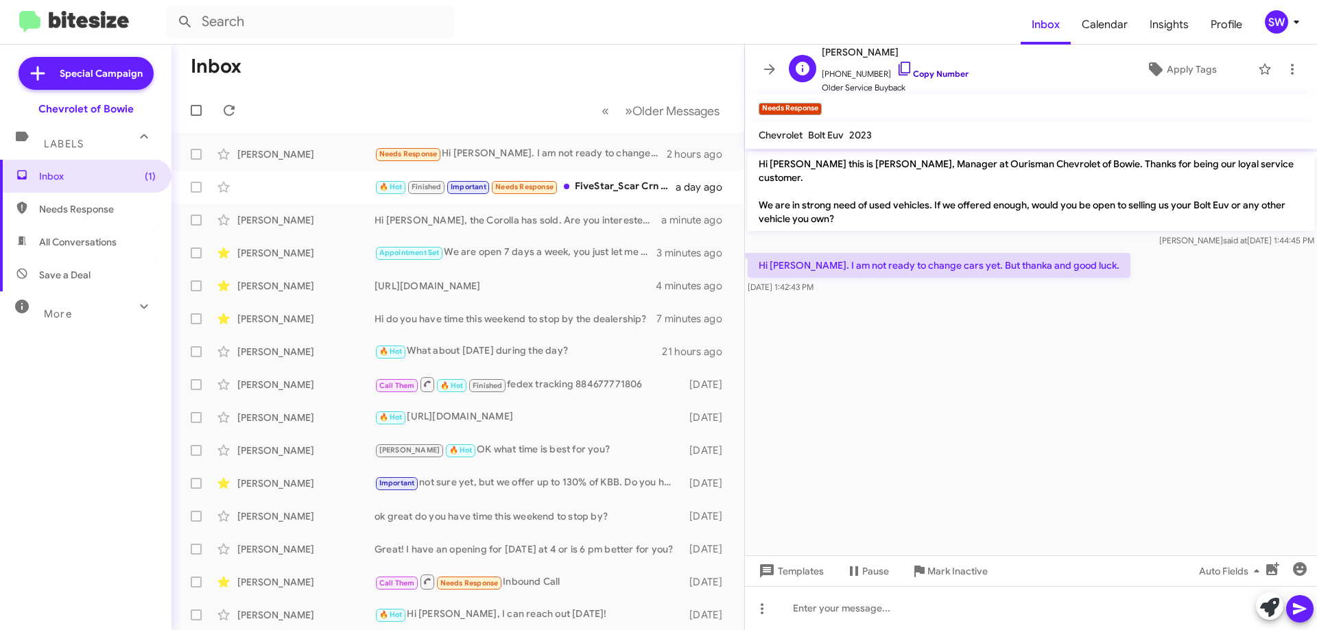
click at [896, 64] on icon at bounding box center [904, 68] width 16 height 16
click at [941, 571] on span "Mark Inactive" at bounding box center [957, 571] width 60 height 25
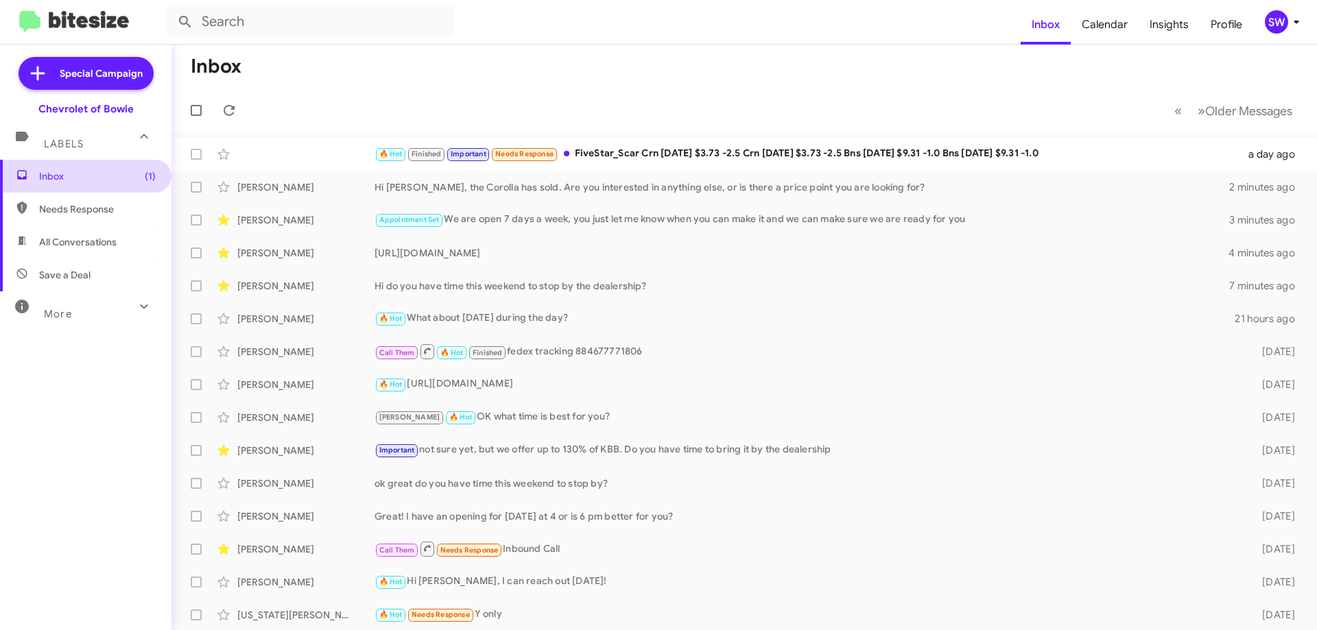
click at [44, 178] on span "Inbox (1)" at bounding box center [97, 176] width 117 height 14
click at [58, 241] on span "All Conversations" at bounding box center [78, 242] width 78 height 14
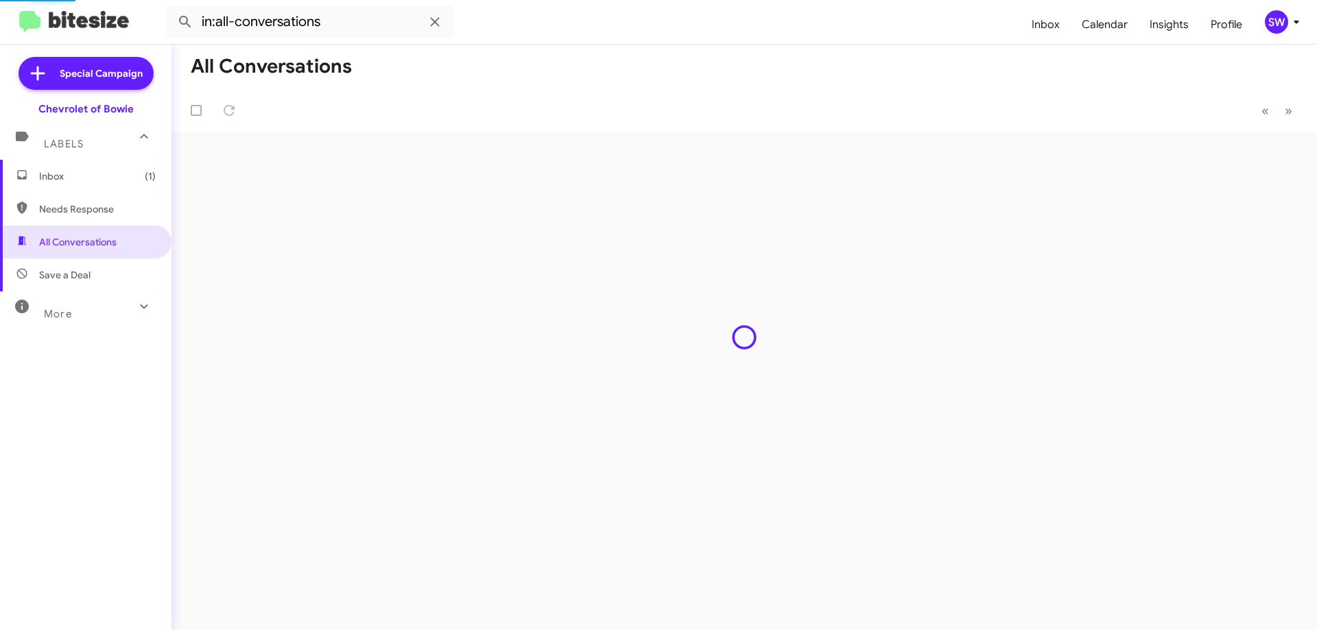
click at [56, 204] on span "Needs Response" at bounding box center [97, 209] width 117 height 14
type input "in:needs-response"
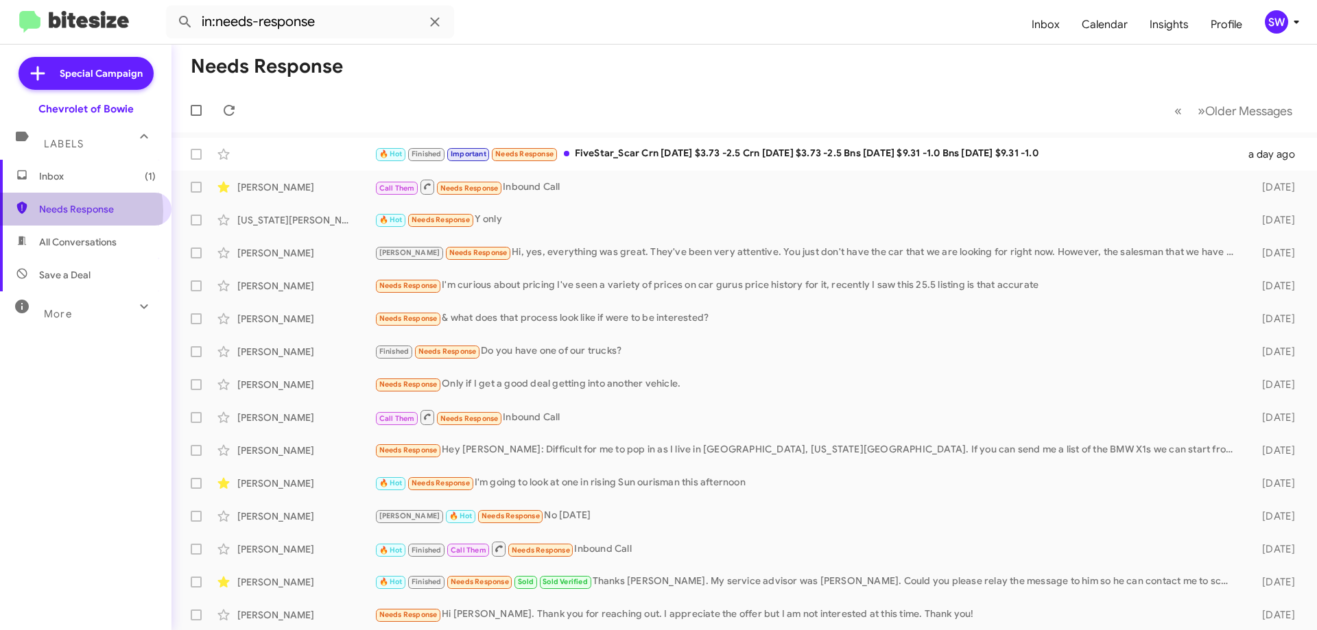
click at [63, 211] on span "Needs Response" at bounding box center [97, 209] width 117 height 14
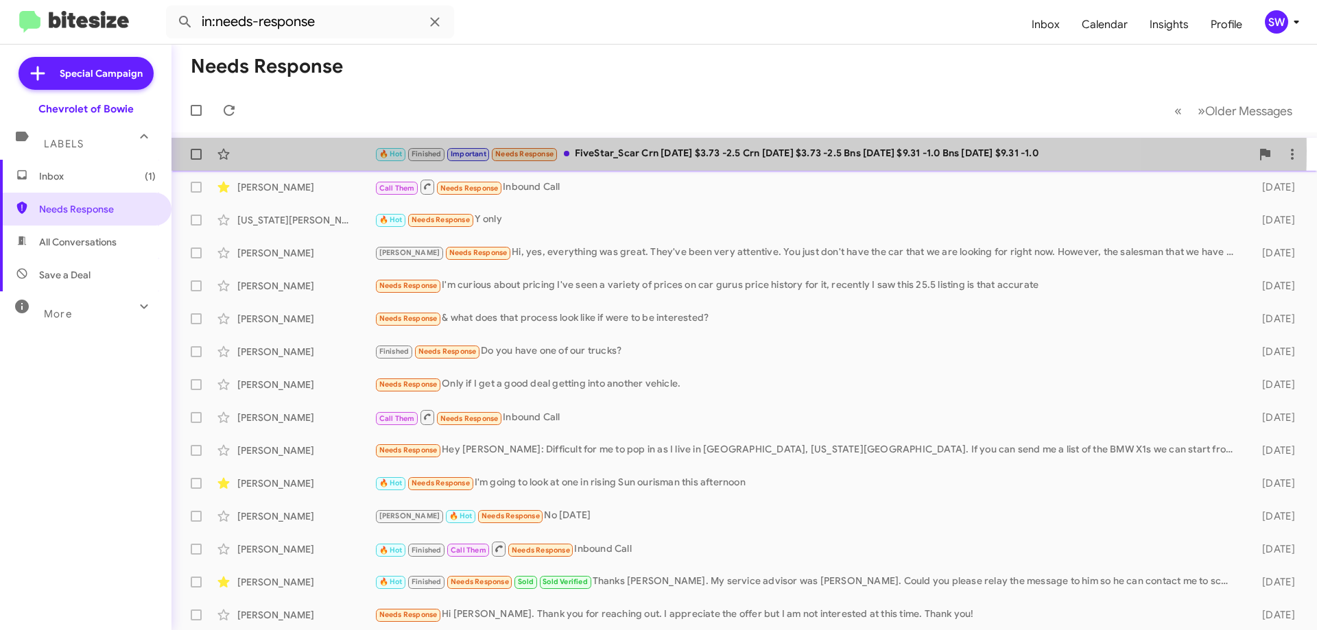
click at [701, 151] on div "🔥 Hot Finished Important Needs Response FiveStar_Scar Crn [DATE] $3.73 -2.5 Crn…" at bounding box center [812, 154] width 877 height 16
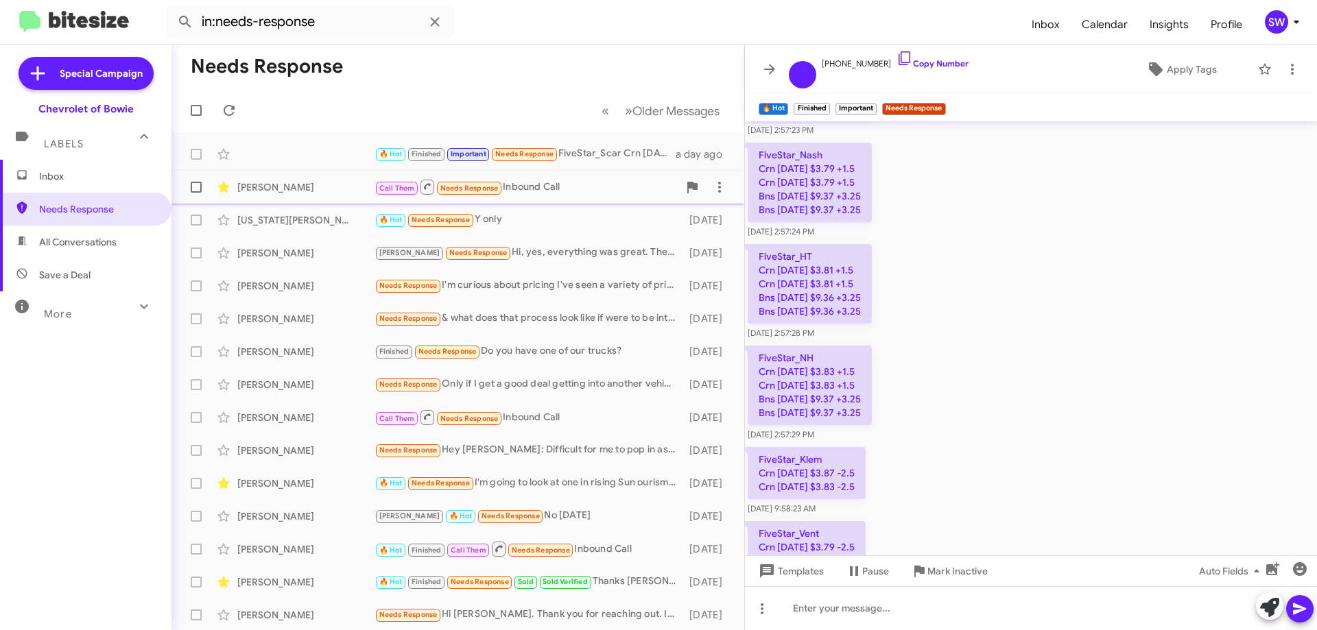
scroll to position [938, 0]
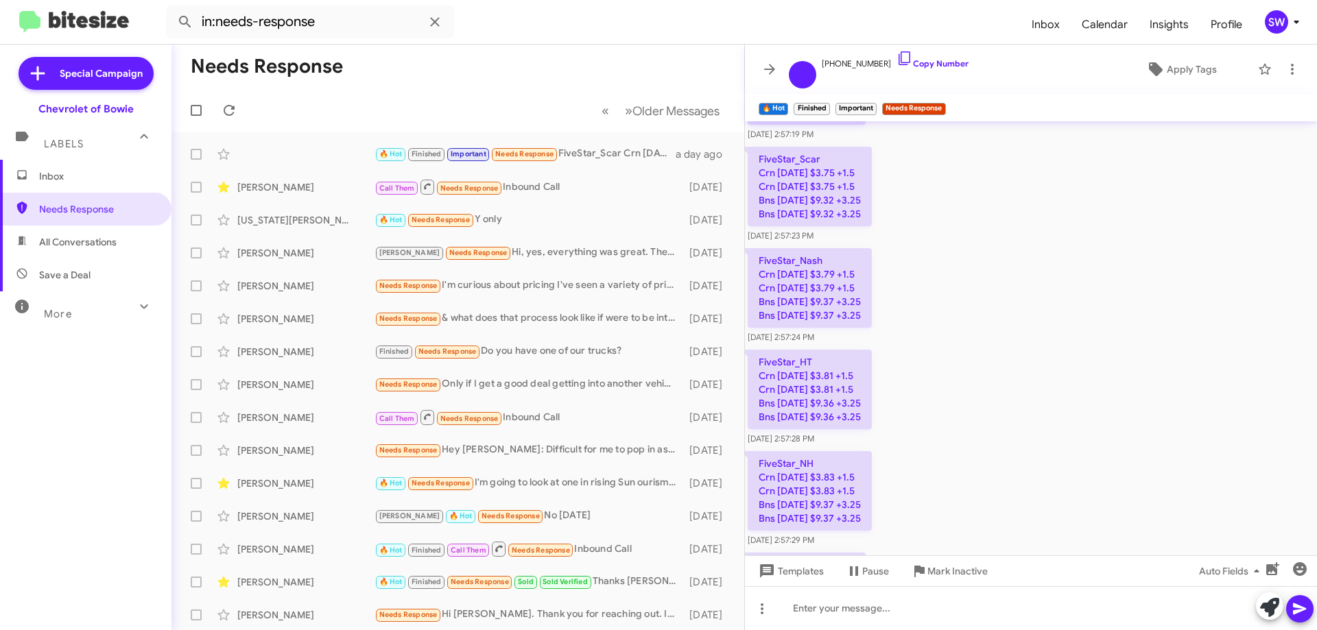
click at [45, 179] on span "Inbox" at bounding box center [97, 176] width 117 height 14
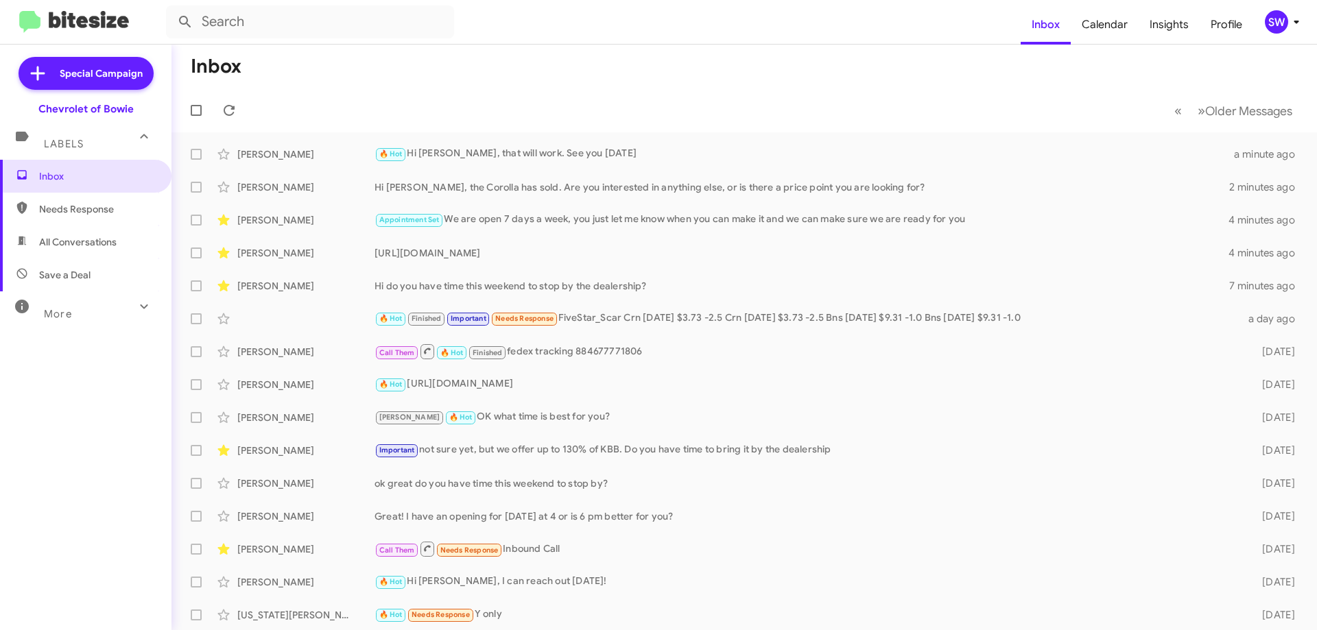
click at [69, 243] on span "All Conversations" at bounding box center [78, 242] width 78 height 14
type input "in:all-conversations"
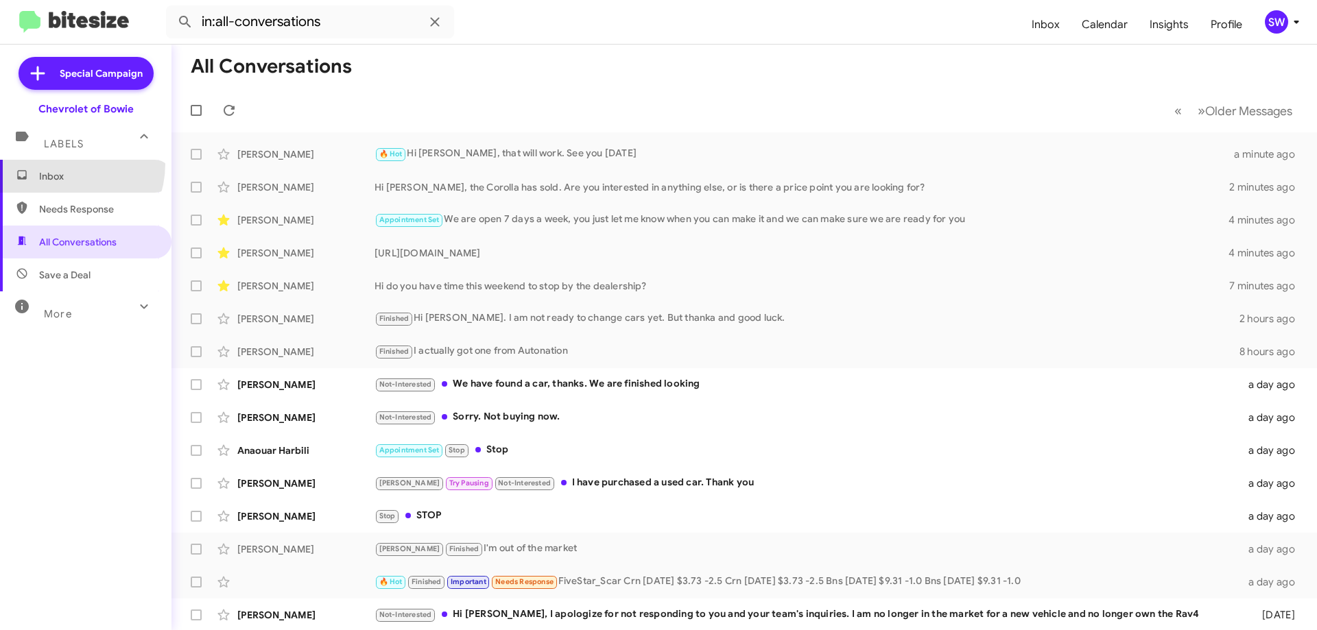
click at [60, 164] on span "Inbox" at bounding box center [85, 176] width 171 height 33
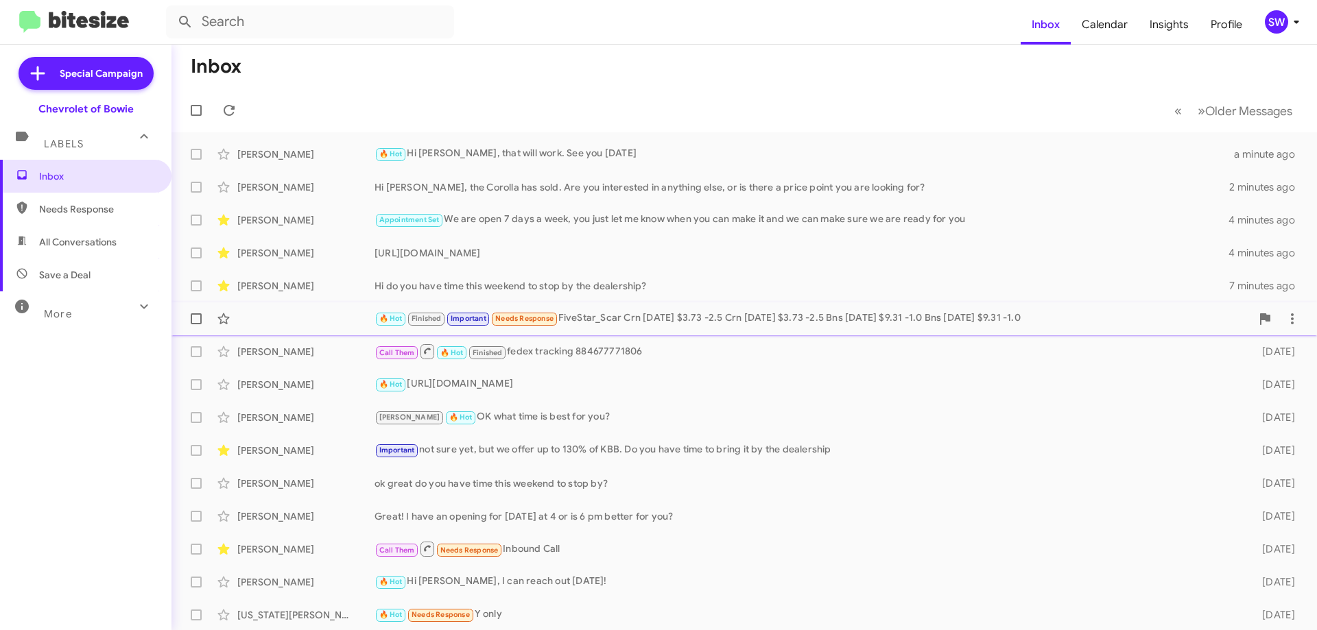
click at [658, 318] on div "🔥 Hot Finished Important Needs Response FiveStar_Scar Crn [DATE] $3.73 -2.5 Crn…" at bounding box center [812, 319] width 877 height 16
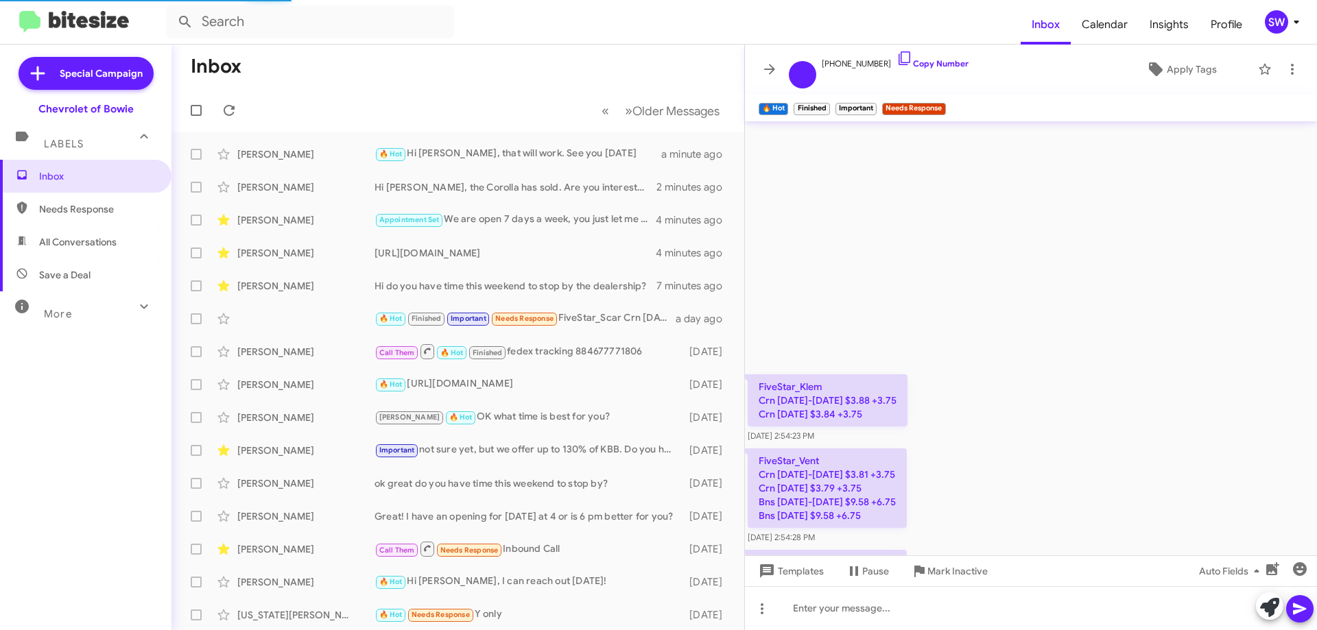
scroll to position [16496, 0]
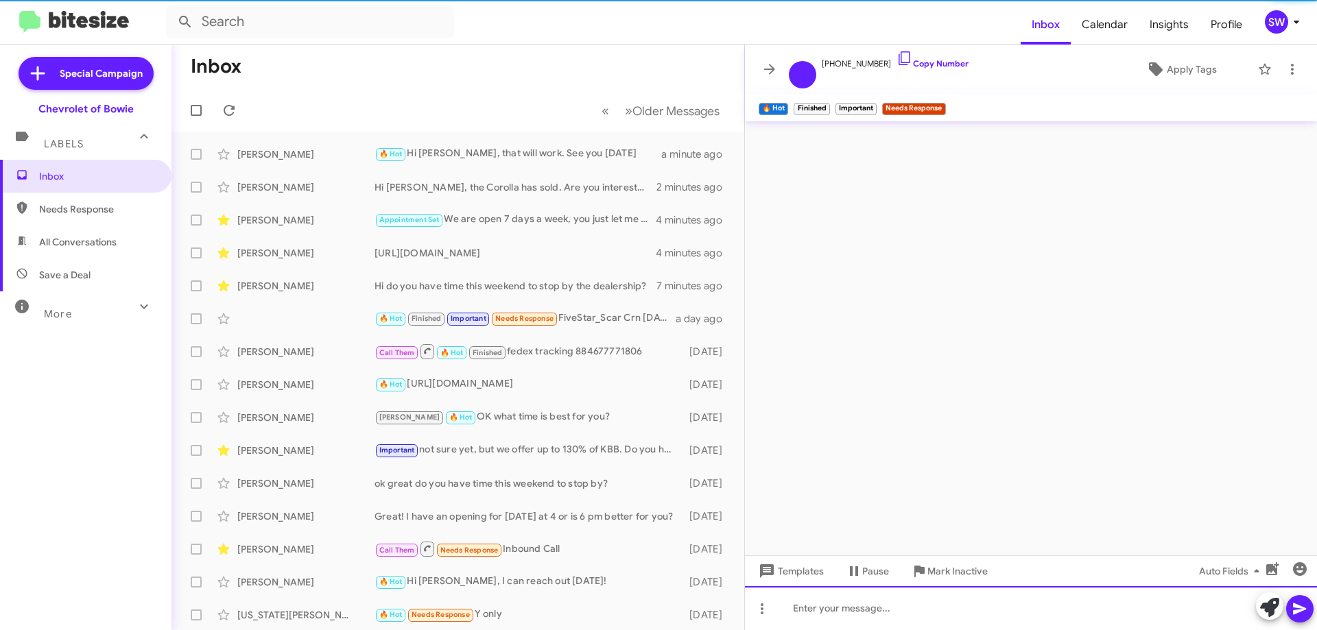
drag, startPoint x: 830, startPoint y: 619, endPoint x: 822, endPoint y: 610, distance: 11.7
click at [829, 618] on div at bounding box center [1031, 608] width 572 height 44
